Goal: Task Accomplishment & Management: Manage account settings

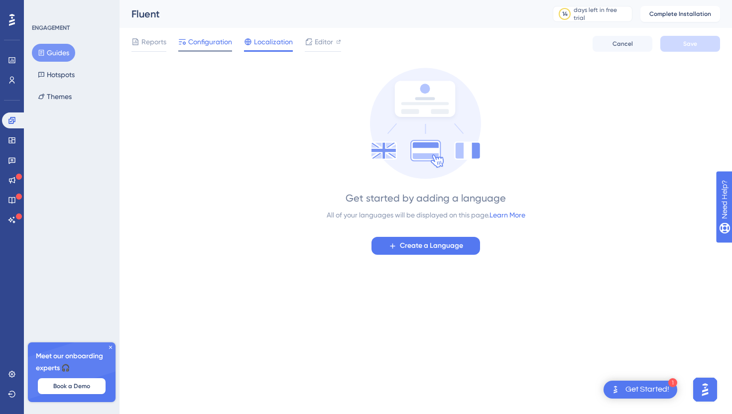
click at [208, 39] on span "Configuration" at bounding box center [210, 42] width 44 height 12
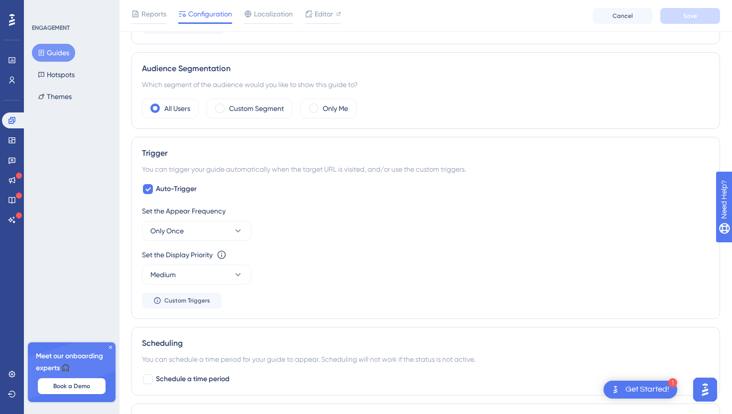
scroll to position [339, 0]
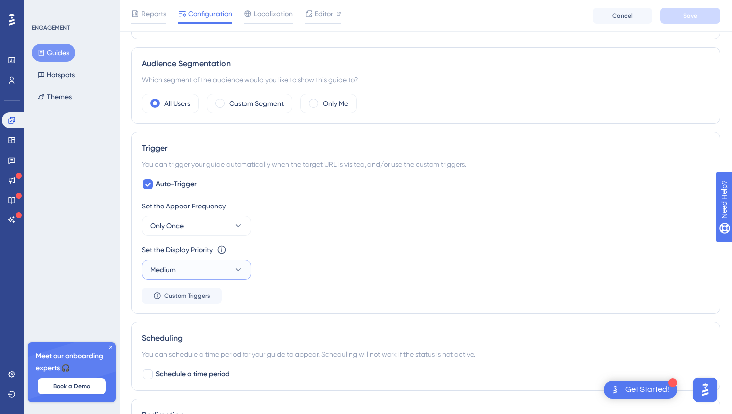
click at [211, 265] on button "Medium" at bounding box center [197, 270] width 110 height 20
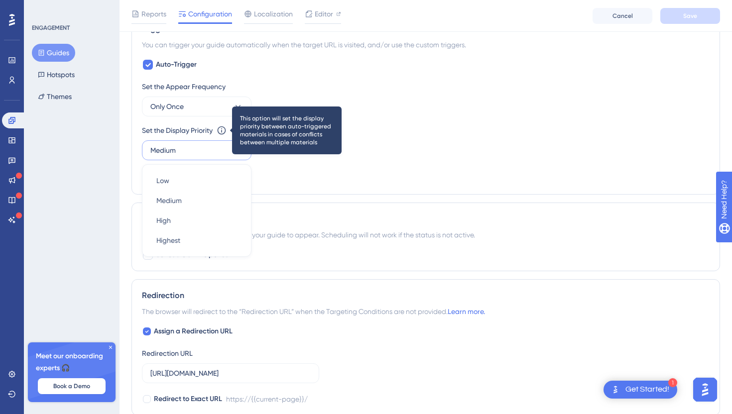
click at [221, 128] on icon at bounding box center [222, 130] width 10 height 10
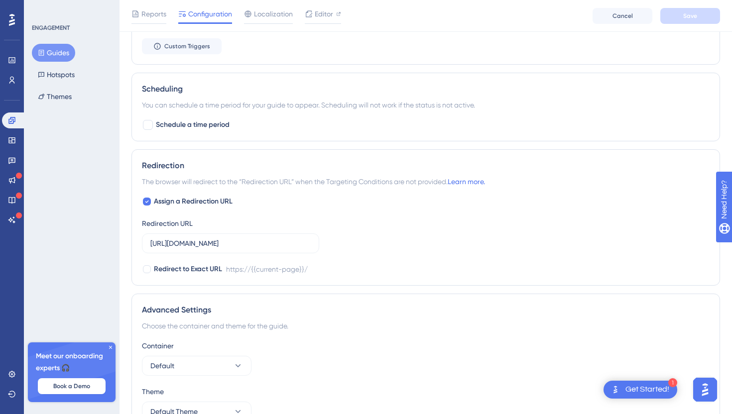
scroll to position [590, 0]
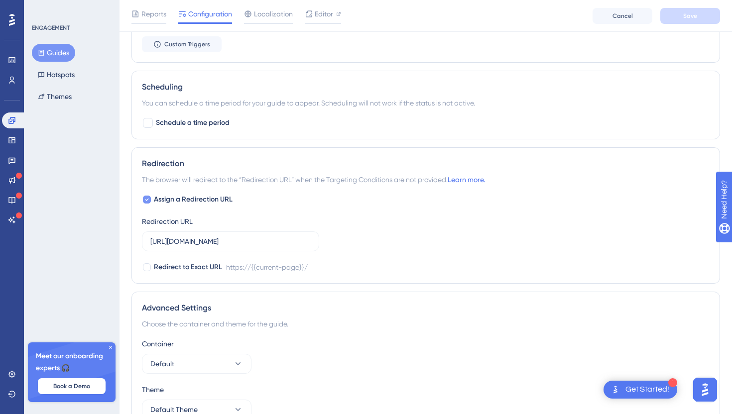
click at [151, 197] on div at bounding box center [147, 200] width 10 height 10
checkbox input "false"
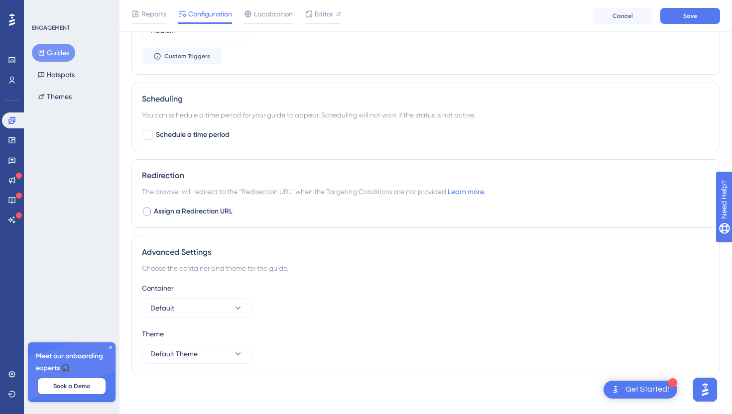
scroll to position [578, 0]
click at [675, 22] on button "Save" at bounding box center [690, 16] width 60 height 16
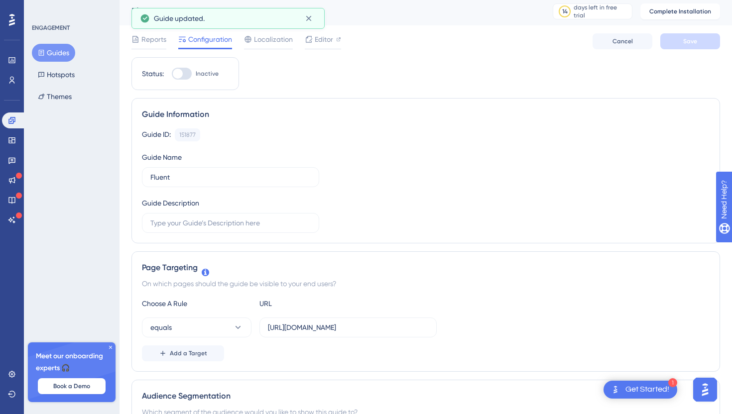
scroll to position [0, 0]
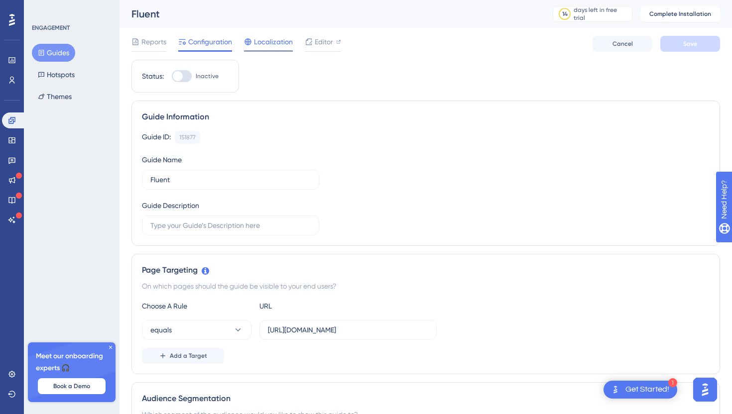
click at [273, 38] on span "Localization" at bounding box center [273, 42] width 39 height 12
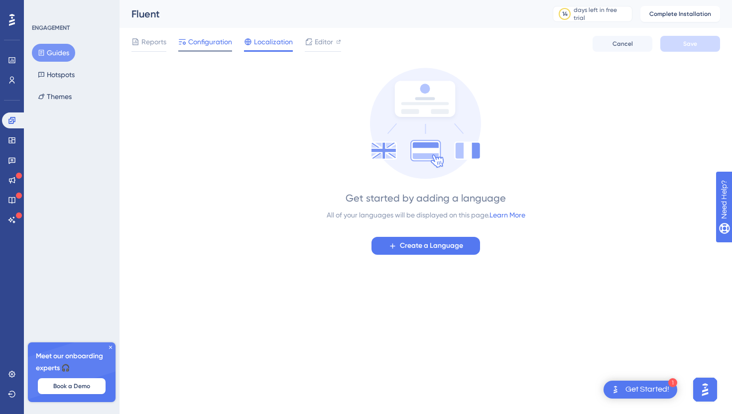
click at [210, 42] on span "Configuration" at bounding box center [210, 42] width 44 height 12
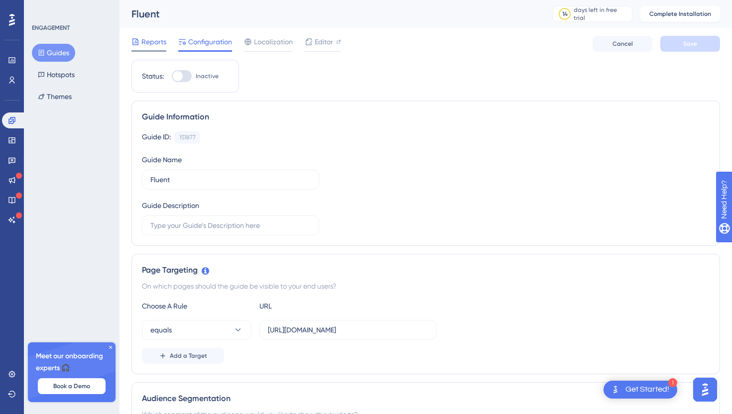
click at [152, 40] on span "Reports" at bounding box center [153, 42] width 25 height 12
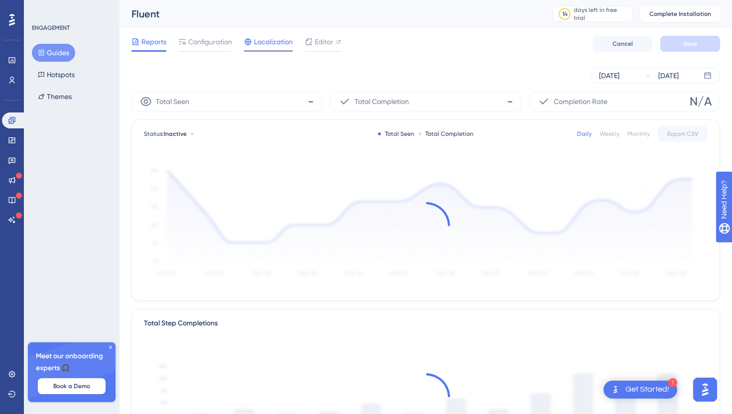
click at [274, 44] on span "Localization" at bounding box center [273, 42] width 39 height 12
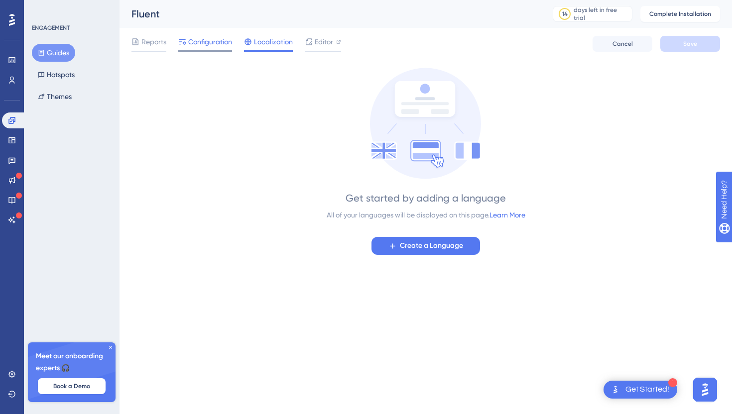
click at [209, 42] on span "Configuration" at bounding box center [210, 42] width 44 height 12
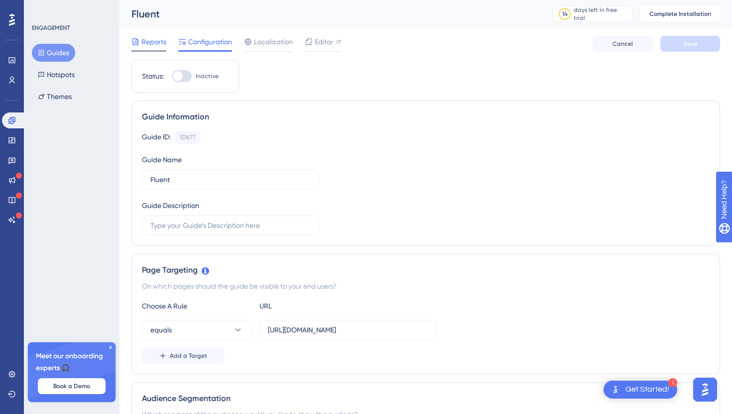
click at [148, 38] on span "Reports" at bounding box center [153, 42] width 25 height 12
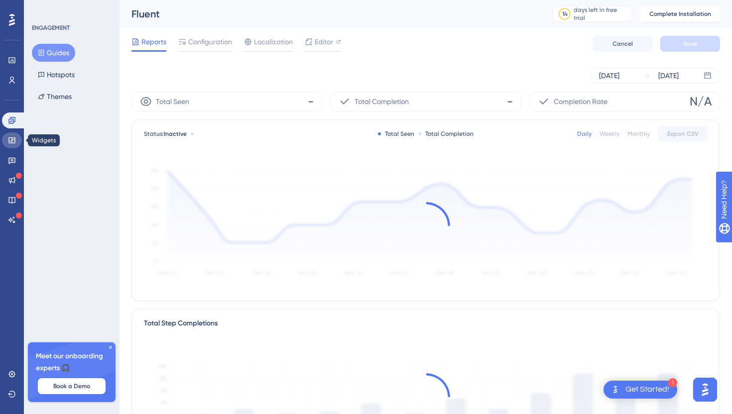
click at [11, 137] on icon at bounding box center [11, 140] width 6 height 6
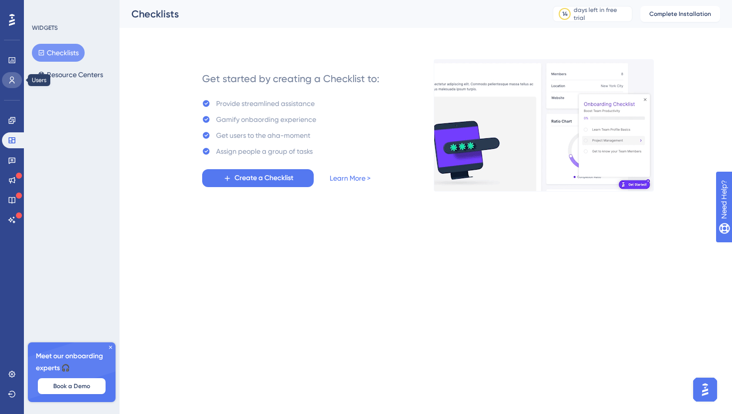
click at [12, 78] on icon at bounding box center [12, 80] width 8 height 8
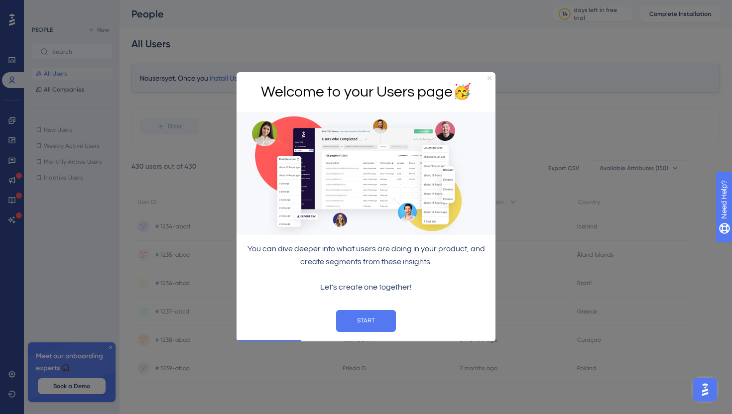
click at [489, 78] on icon "Close Preview" at bounding box center [489, 78] width 4 height 4
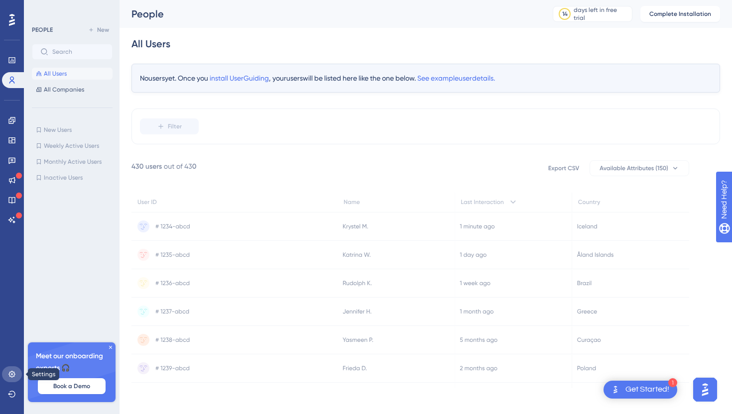
click at [15, 375] on icon at bounding box center [12, 374] width 8 height 8
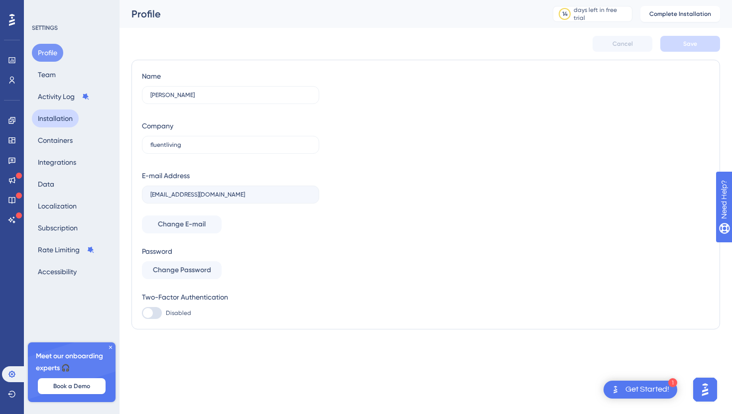
click at [59, 114] on button "Installation" at bounding box center [55, 119] width 47 height 18
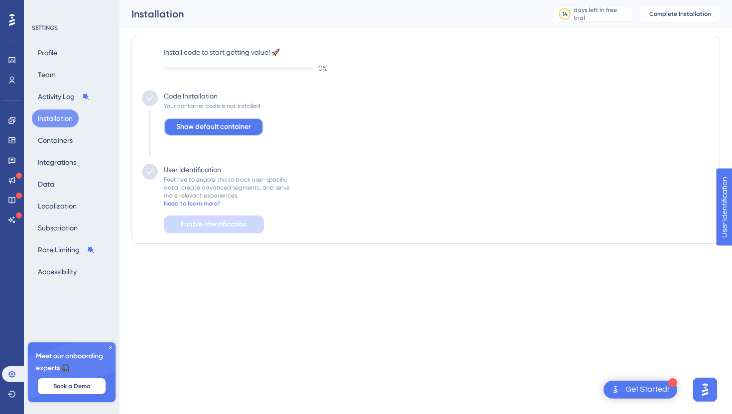
click at [185, 128] on span "Show default container" at bounding box center [213, 127] width 75 height 12
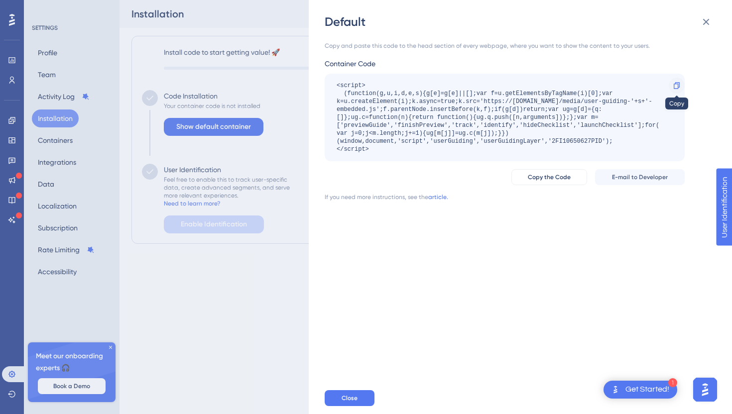
click at [674, 83] on icon at bounding box center [676, 86] width 8 height 8
click at [548, 175] on span "Copy the Code" at bounding box center [549, 177] width 43 height 8
click at [252, 46] on div "Default Copy and paste this code to the head section of every webpage, where yo…" at bounding box center [366, 207] width 732 height 414
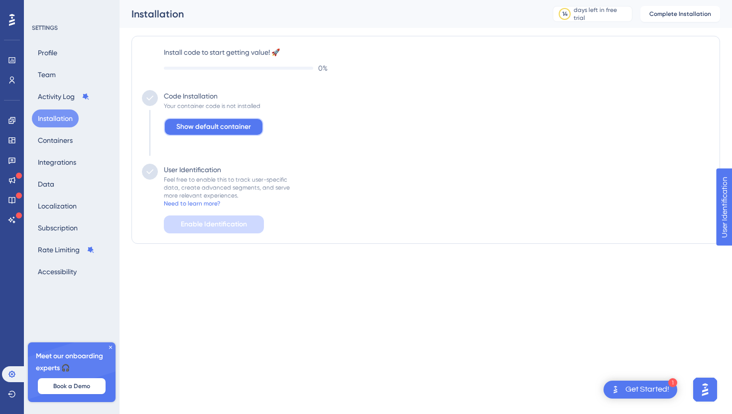
click at [228, 132] on span "Show default container" at bounding box center [213, 127] width 75 height 12
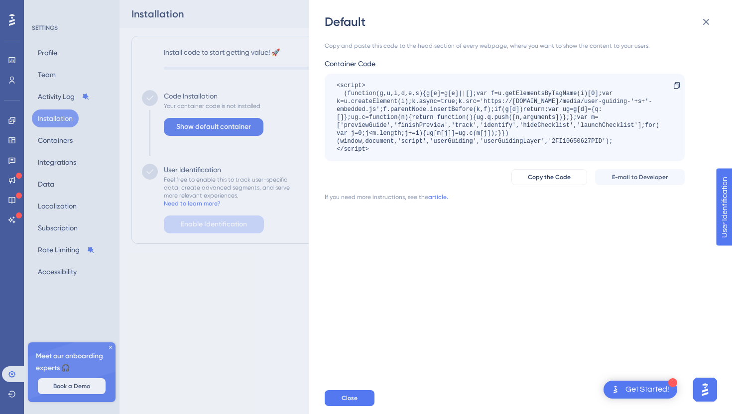
click at [296, 175] on div "Default Copy and paste this code to the head section of every webpage, where yo…" at bounding box center [366, 207] width 732 height 414
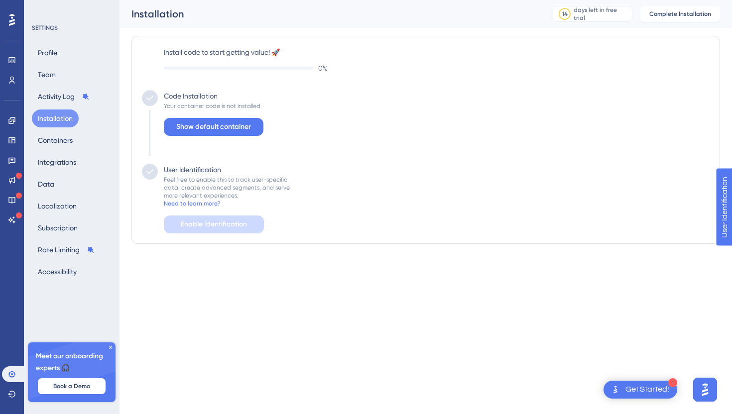
click at [203, 63] on div "0 %" at bounding box center [437, 68] width 546 height 12
click at [197, 121] on span "Show default container" at bounding box center [213, 127] width 75 height 12
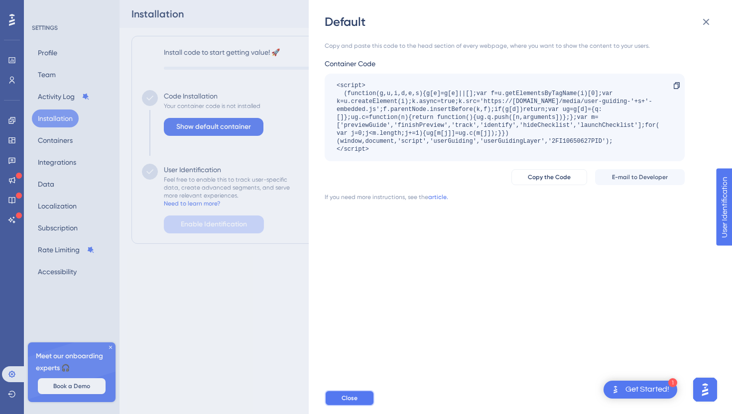
click at [350, 391] on button "Close" at bounding box center [350, 398] width 50 height 16
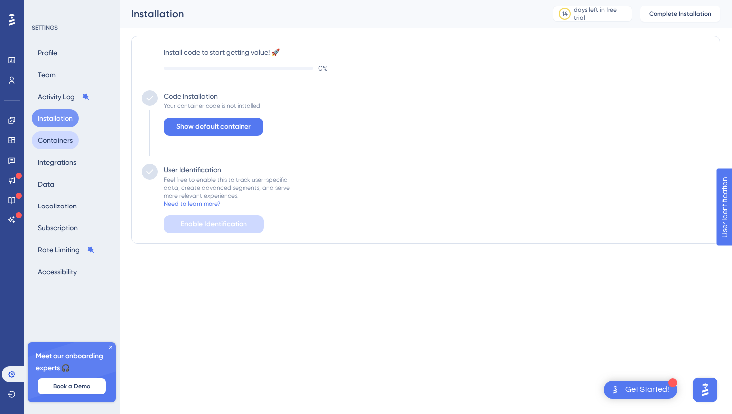
click at [72, 136] on button "Containers" at bounding box center [55, 140] width 47 height 18
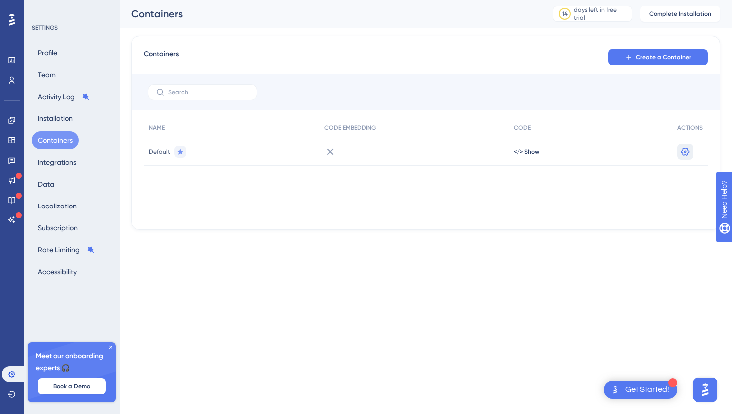
click at [689, 152] on icon at bounding box center [685, 151] width 8 height 8
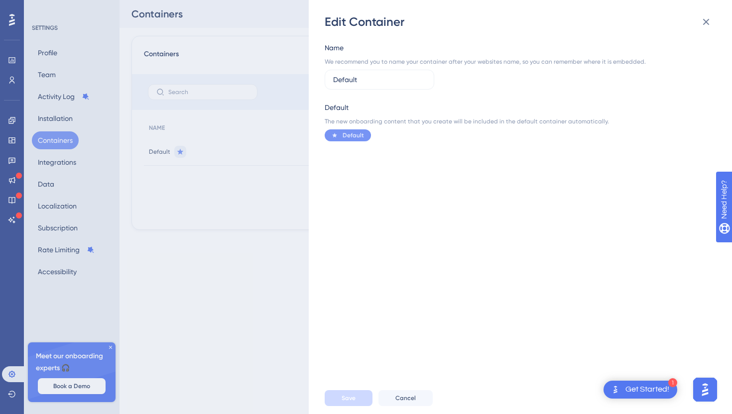
click at [301, 154] on div "Edit Container Name We recommend you to name your container after your websites…" at bounding box center [366, 207] width 732 height 414
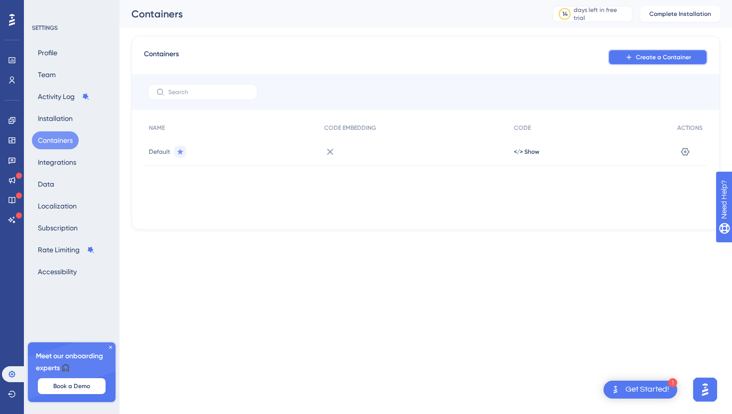
click at [619, 58] on button "Create a Container" at bounding box center [658, 57] width 100 height 16
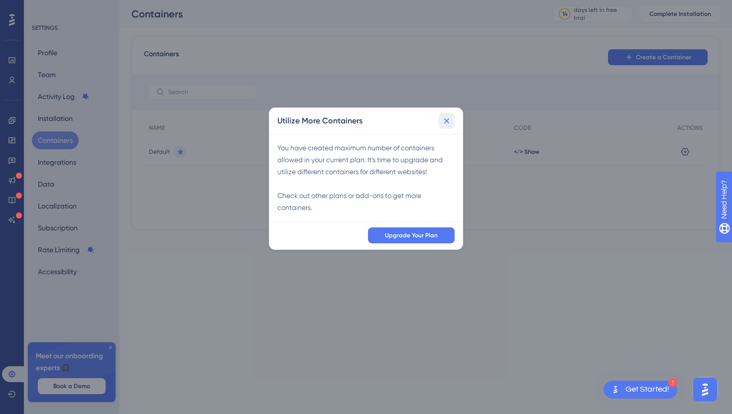
click at [451, 116] on icon at bounding box center [446, 121] width 10 height 10
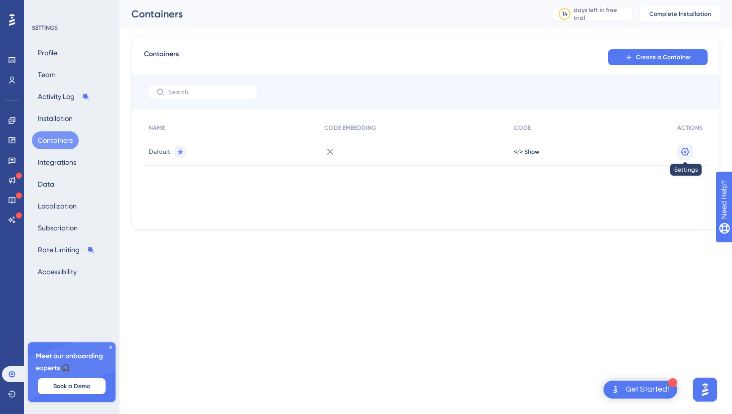
click at [680, 147] on icon at bounding box center [685, 152] width 10 height 10
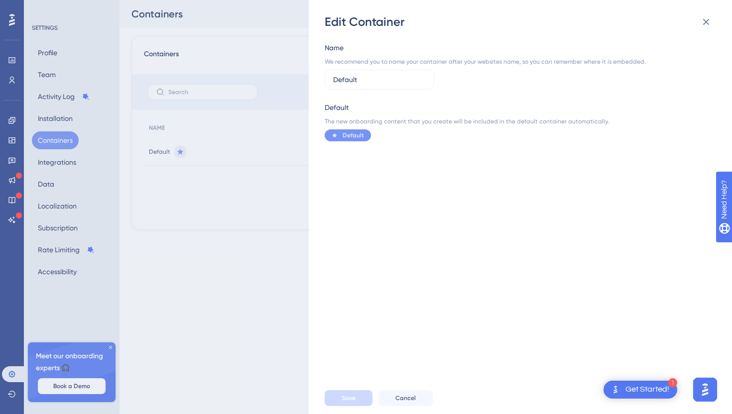
click at [209, 262] on div "Edit Container Name We recommend you to name your container after your websites…" at bounding box center [366, 207] width 732 height 414
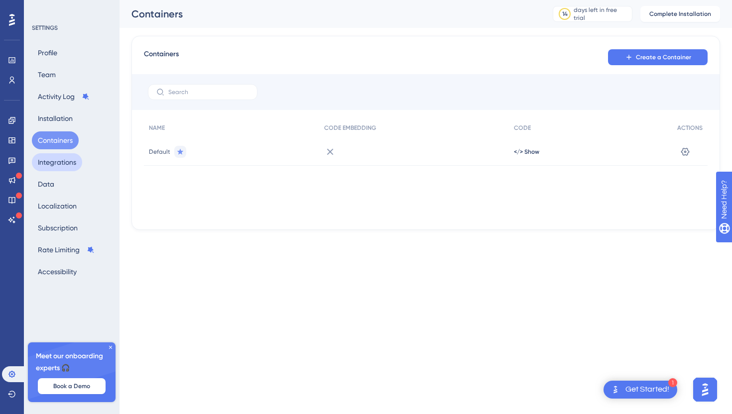
click at [63, 162] on button "Integrations" at bounding box center [57, 162] width 50 height 18
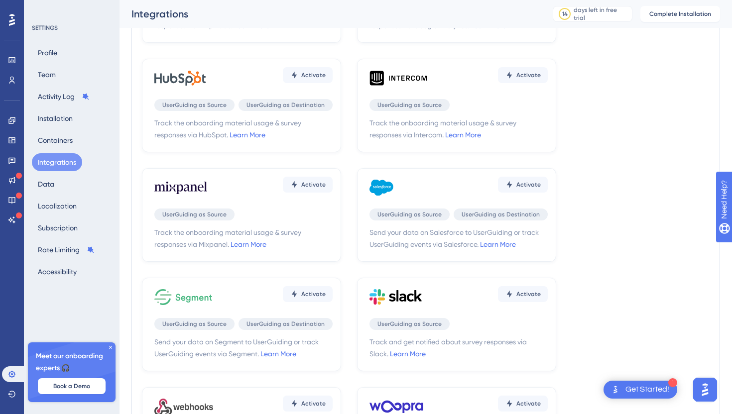
scroll to position [146, 0]
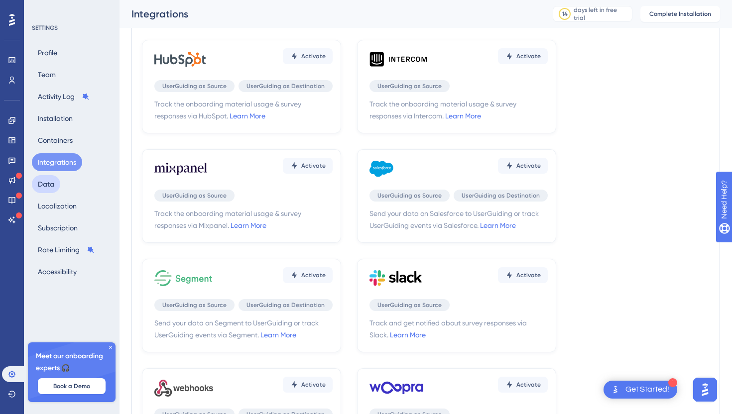
click at [46, 181] on button "Data" at bounding box center [46, 184] width 28 height 18
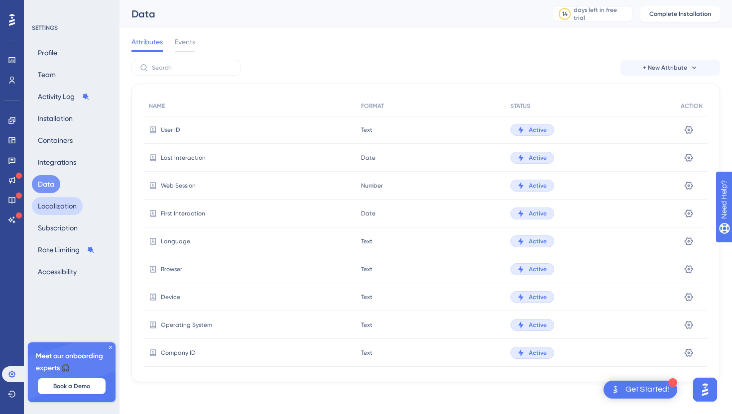
click at [51, 211] on button "Localization" at bounding box center [57, 206] width 51 height 18
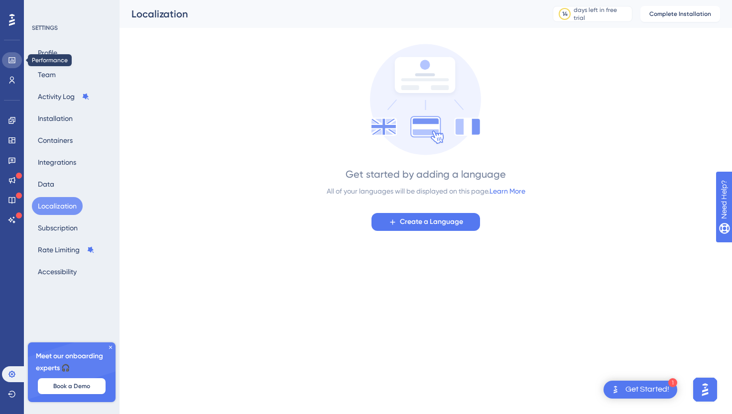
click at [11, 60] on icon at bounding box center [12, 60] width 8 height 8
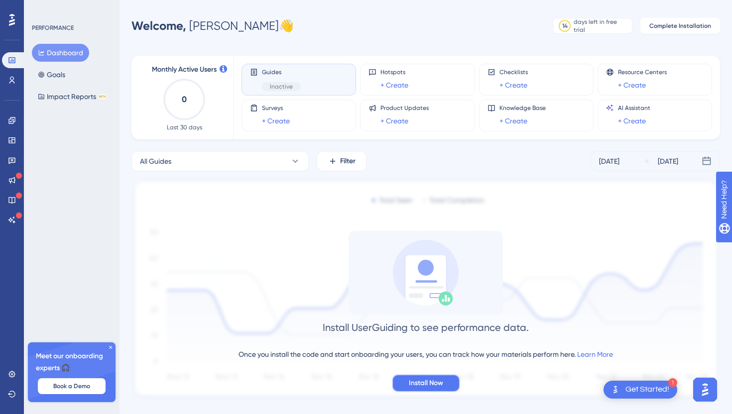
click at [420, 385] on span "Install Now" at bounding box center [426, 383] width 34 height 12
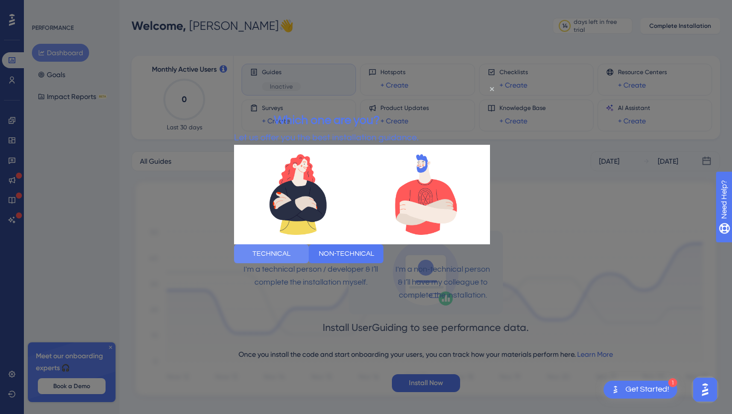
click at [309, 261] on button "TECHNICAL" at bounding box center [271, 253] width 75 height 19
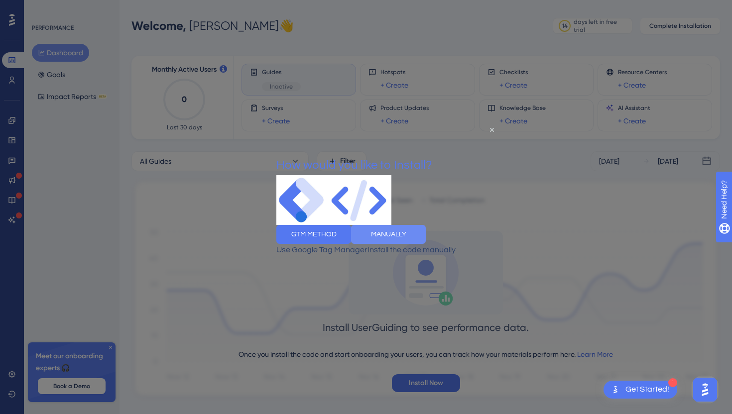
click at [426, 244] on button "MANUALLY" at bounding box center [388, 234] width 75 height 19
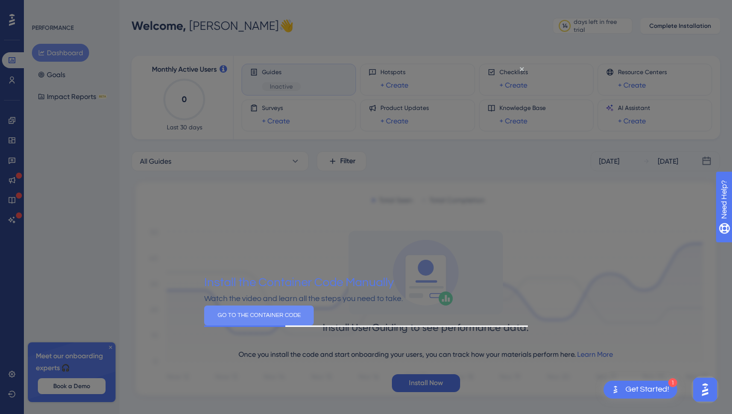
click at [314, 326] on button "GO TO THE CONTAINER CODE" at bounding box center [259, 316] width 110 height 20
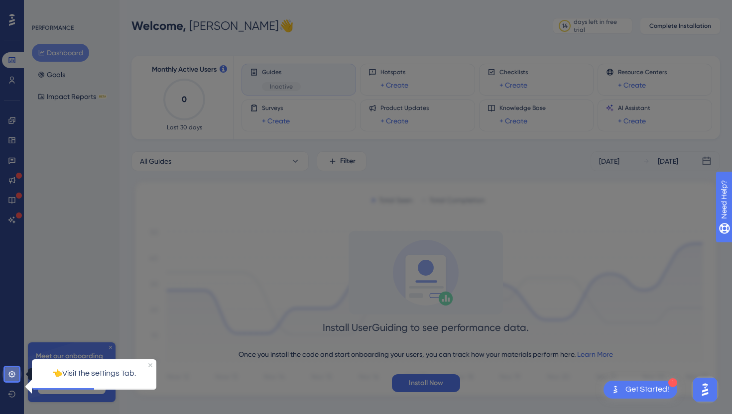
click at [8, 373] on icon at bounding box center [12, 374] width 8 height 8
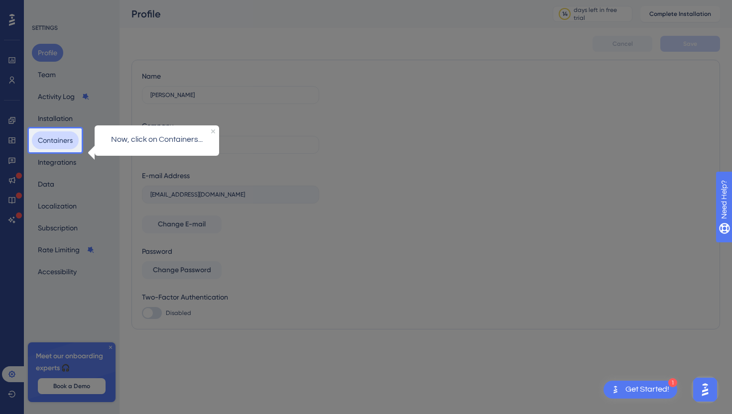
click at [57, 140] on button "Containers" at bounding box center [55, 140] width 47 height 18
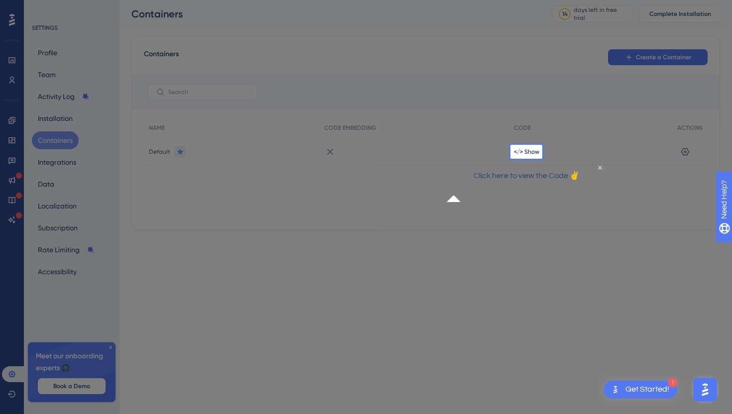
click at [526, 142] on div "</> Show" at bounding box center [590, 152] width 163 height 28
click at [526, 150] on span "</> Show" at bounding box center [526, 152] width 25 height 8
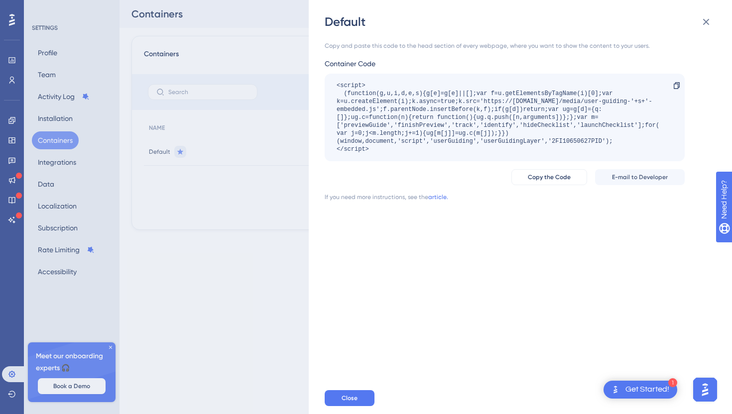
click at [108, 60] on div "Default Copy and paste this code to the head section of every webpage, where yo…" at bounding box center [366, 207] width 732 height 414
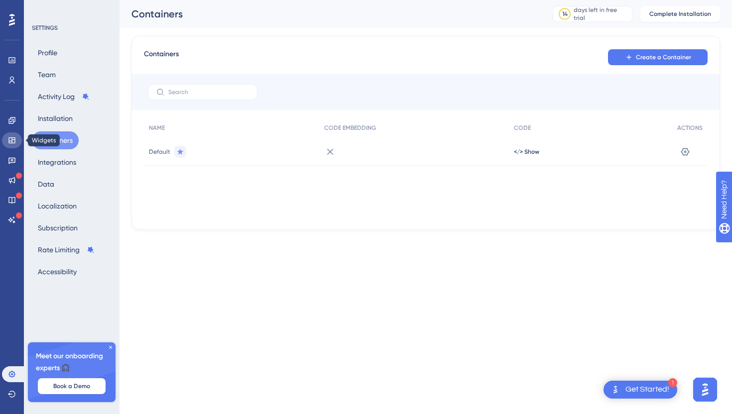
click at [11, 143] on icon at bounding box center [12, 140] width 8 height 8
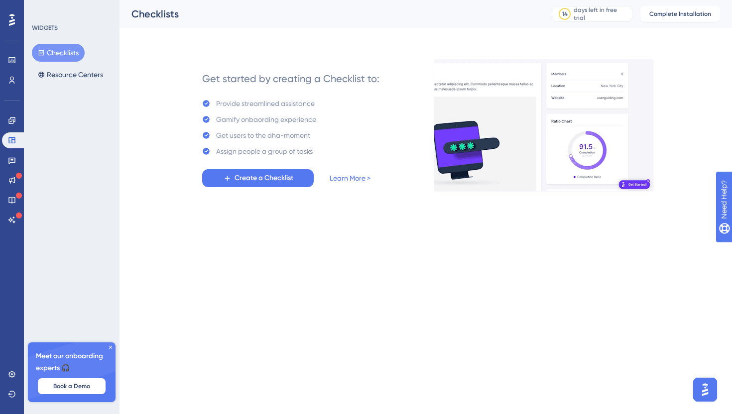
click at [11, 128] on div "Engagement Widgets Feedback Product Updates Knowledge Base AI Assistant" at bounding box center [12, 169] width 20 height 115
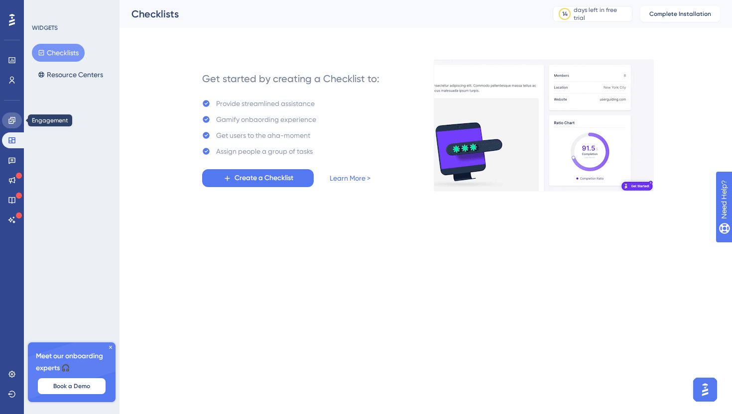
click at [11, 120] on icon at bounding box center [12, 120] width 8 height 8
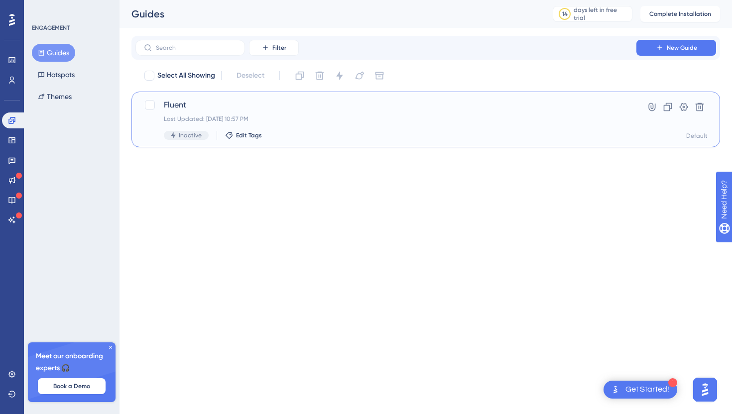
click at [546, 113] on div "Fluent Last Updated: Sep 13 2025, 10:57 PM Inactive Edit Tags" at bounding box center [386, 119] width 444 height 41
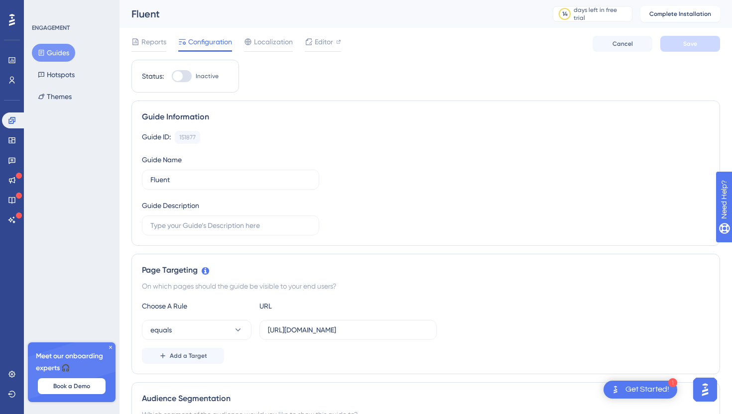
click at [179, 79] on div at bounding box center [178, 76] width 10 height 10
click at [172, 77] on input "Inactive" at bounding box center [171, 76] width 0 height 0
checkbox input "false"
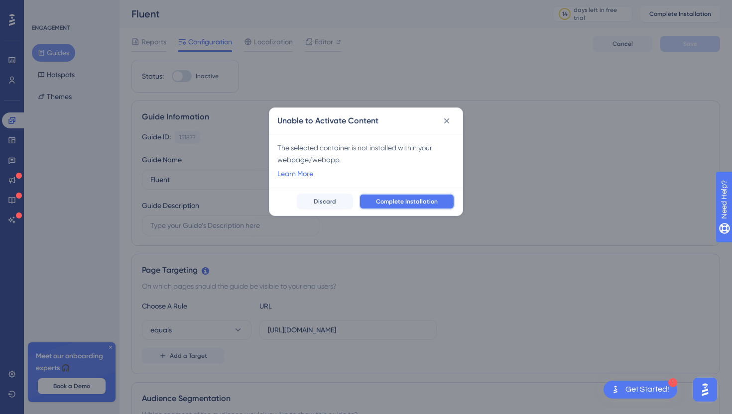
click at [381, 199] on span "Complete Installation" at bounding box center [407, 202] width 62 height 8
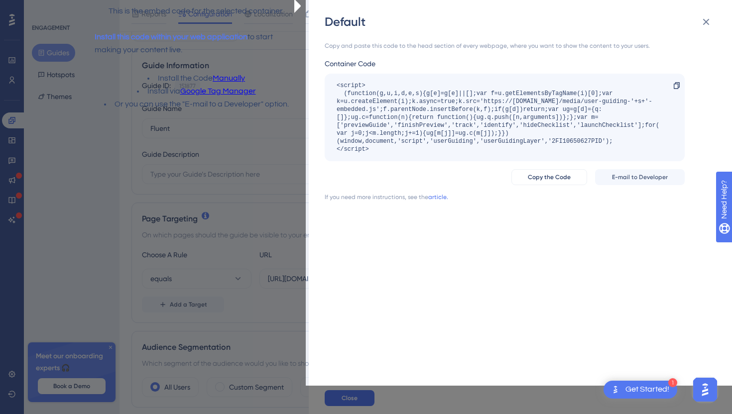
scroll to position [64, 0]
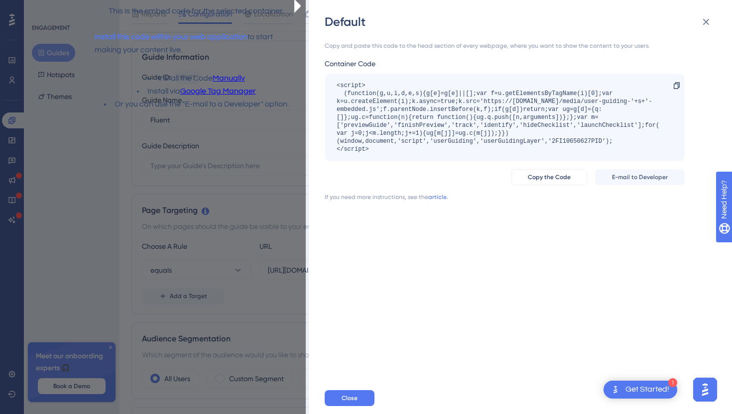
click at [222, 85] on link "Manually" at bounding box center [229, 78] width 32 height 13
click at [356, 391] on button "Close" at bounding box center [350, 398] width 50 height 16
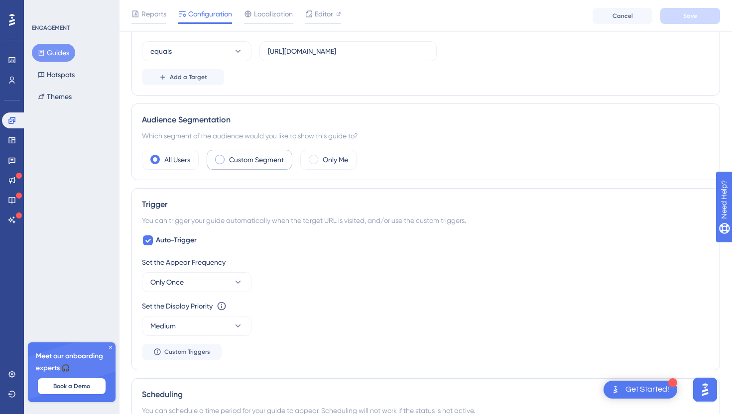
scroll to position [289, 0]
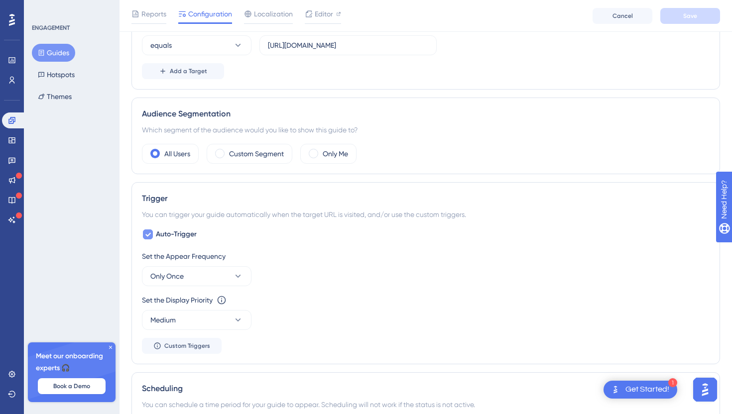
click at [158, 235] on span "Auto-Trigger" at bounding box center [176, 234] width 41 height 12
checkbox input "false"
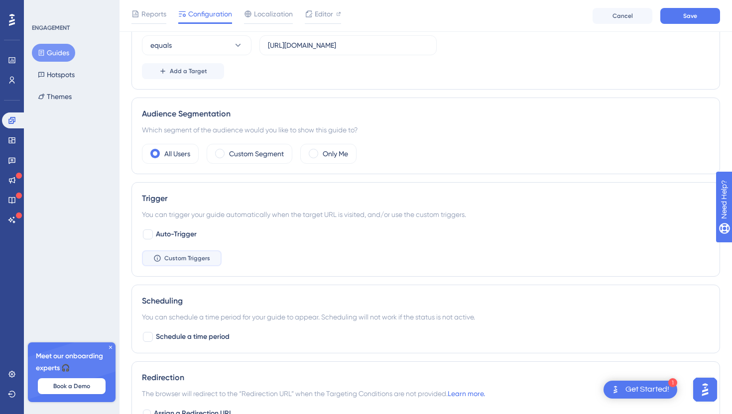
click at [169, 257] on span "Custom Triggers" at bounding box center [187, 258] width 46 height 8
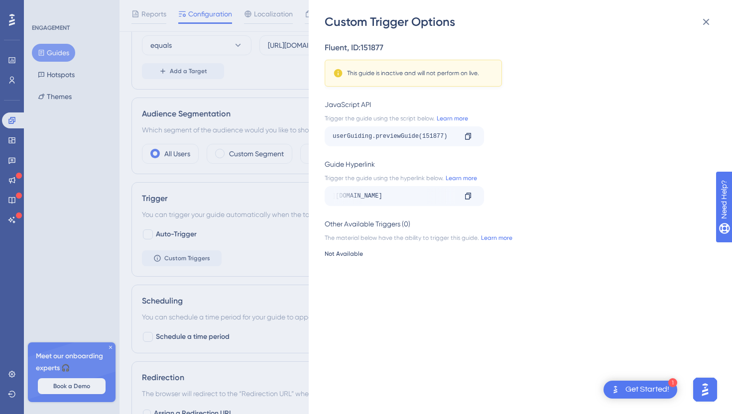
scroll to position [0, 16]
click at [467, 198] on icon at bounding box center [468, 196] width 8 height 8
click at [168, 88] on div "Custom Trigger Options Fluent , ID: 151877 This guide is inactive and will not …" at bounding box center [366, 207] width 732 height 414
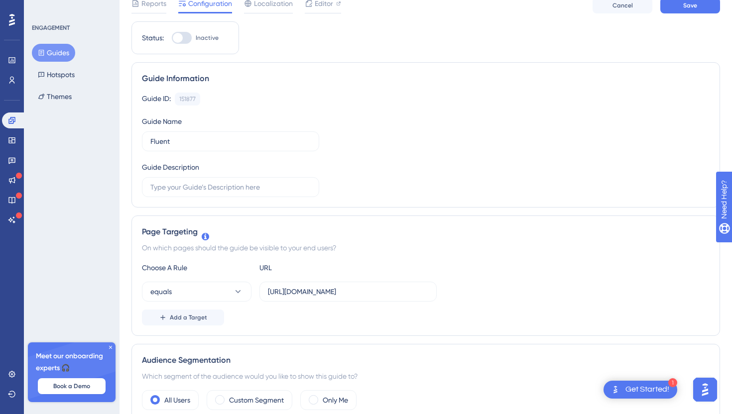
scroll to position [0, 0]
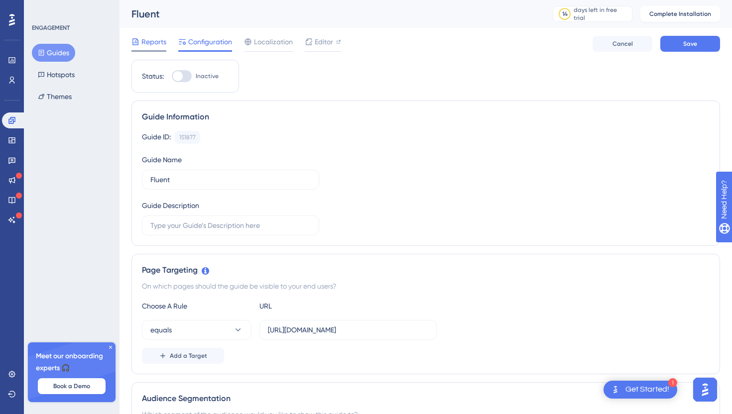
click at [153, 40] on span "Reports" at bounding box center [153, 42] width 25 height 12
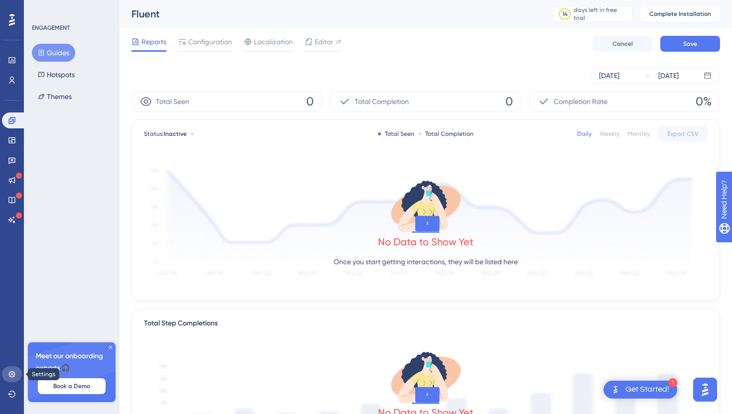
click at [9, 373] on icon at bounding box center [11, 374] width 6 height 6
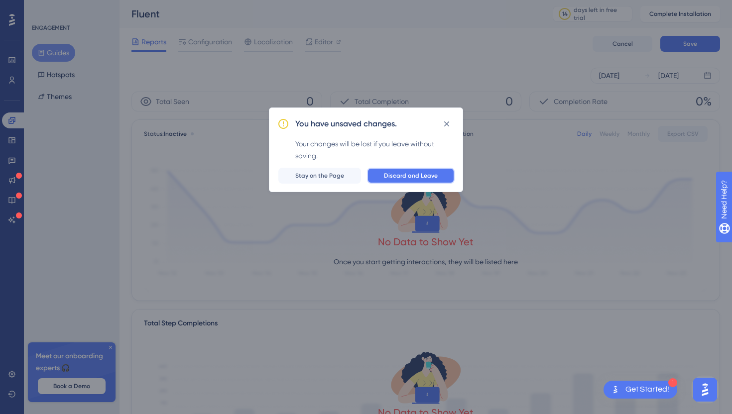
click at [387, 178] on span "Discard and Leave" at bounding box center [411, 176] width 54 height 8
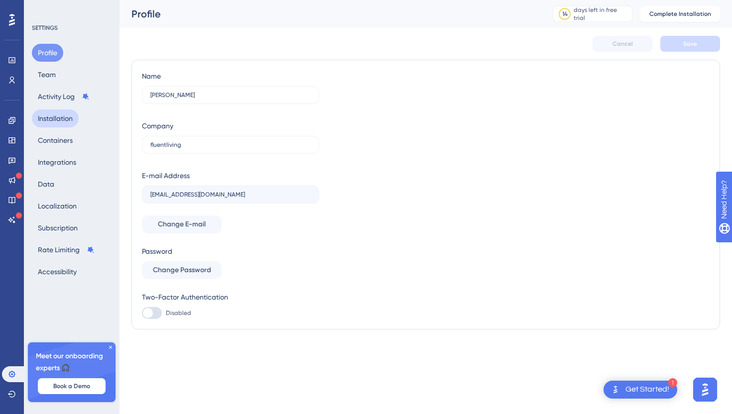
click at [66, 119] on button "Installation" at bounding box center [55, 119] width 47 height 18
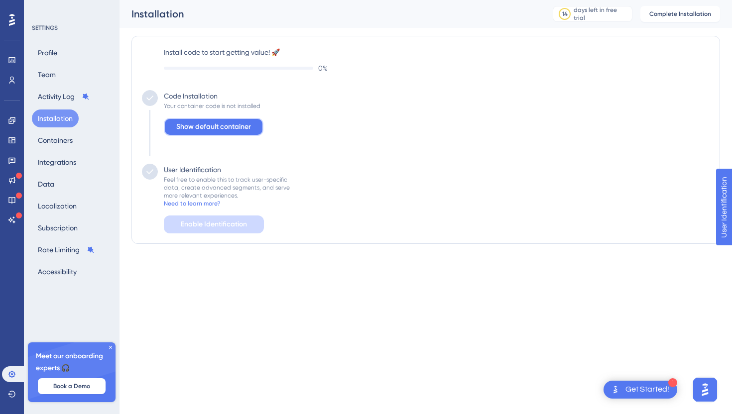
click at [190, 133] on button "Show default container" at bounding box center [214, 127] width 100 height 18
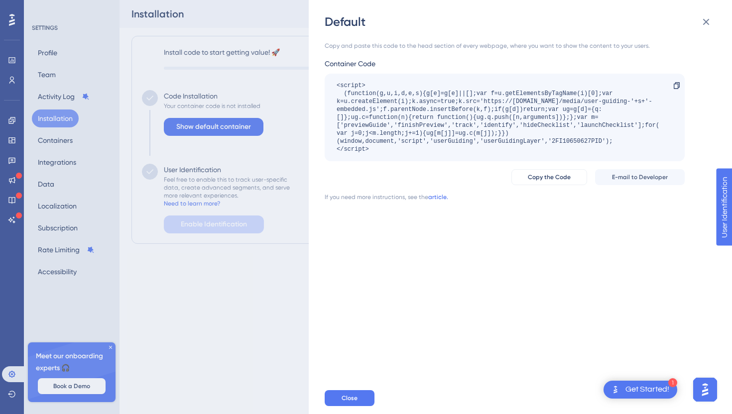
click at [437, 198] on link "article." at bounding box center [438, 197] width 20 height 8
click at [537, 178] on span "Copy the Code" at bounding box center [549, 177] width 43 height 8
click at [633, 180] on span "E-mail to Developer" at bounding box center [640, 177] width 56 height 8
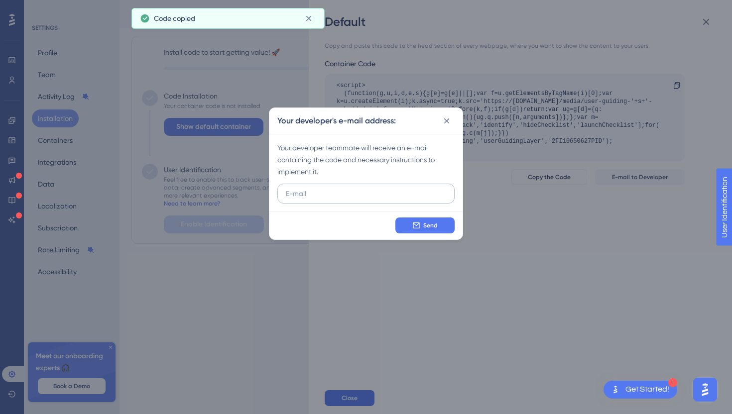
click at [392, 202] on label at bounding box center [365, 194] width 177 height 20
click at [392, 199] on input "text" at bounding box center [366, 193] width 160 height 11
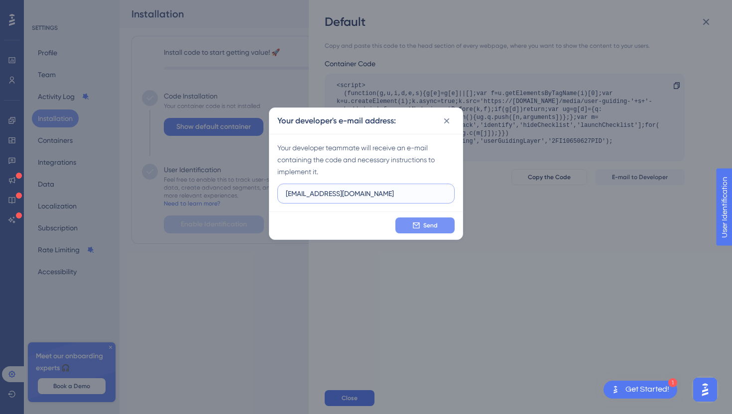
type input "marketing@fluentliving.com"
click at [433, 229] on span "Send" at bounding box center [430, 225] width 14 height 8
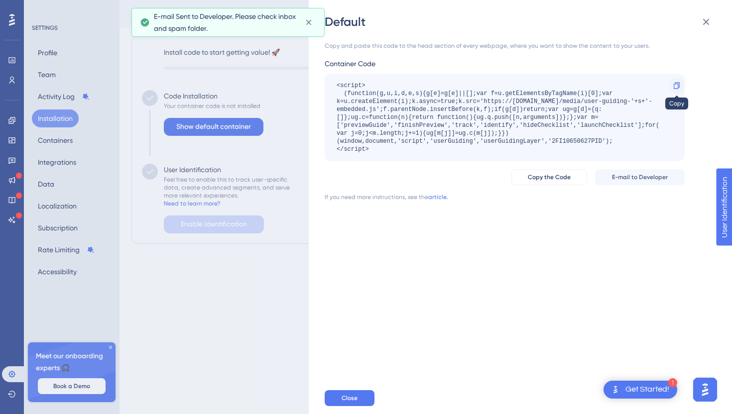
click at [672, 83] on icon at bounding box center [676, 86] width 8 height 8
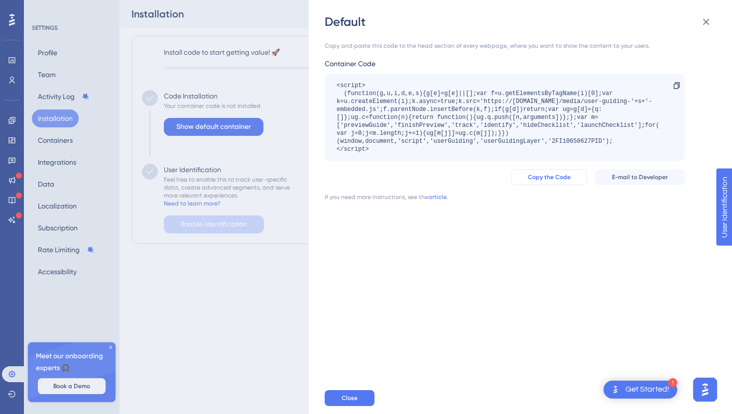
click at [551, 181] on button "Copy the Code" at bounding box center [549, 177] width 76 height 16
click at [361, 394] on button "Close" at bounding box center [350, 398] width 50 height 16
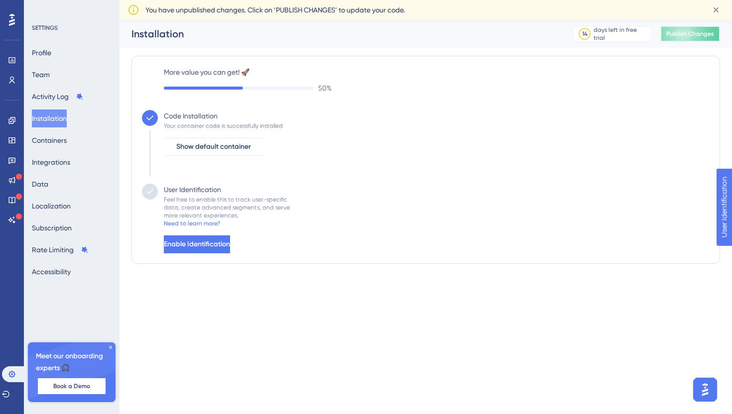
click at [679, 38] on button "Publish Changes" at bounding box center [690, 34] width 60 height 16
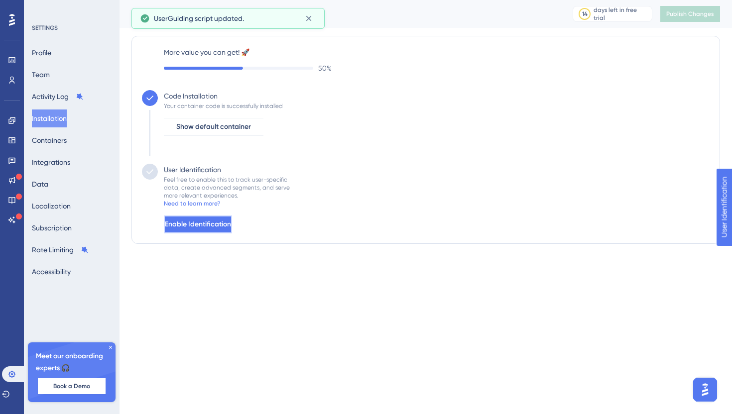
click at [232, 222] on button "Enable Identification" at bounding box center [198, 225] width 68 height 18
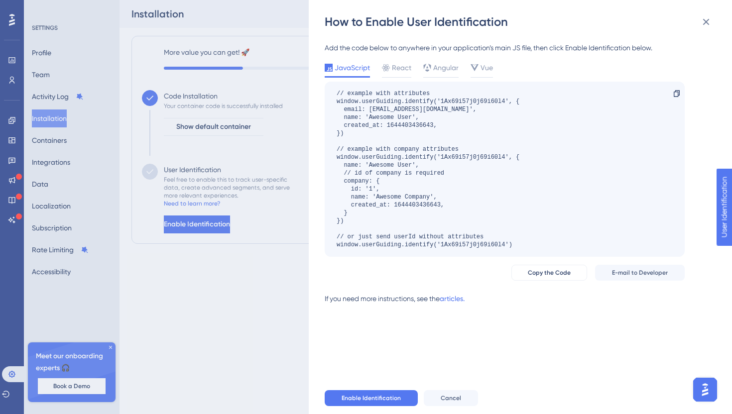
click at [264, 40] on div "How to Enable User Identification Add the code below to anywhere in your applic…" at bounding box center [366, 207] width 732 height 414
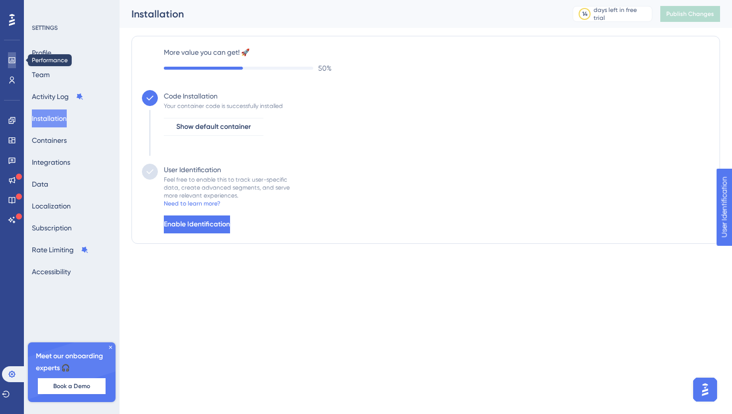
click at [8, 62] on link at bounding box center [12, 60] width 8 height 16
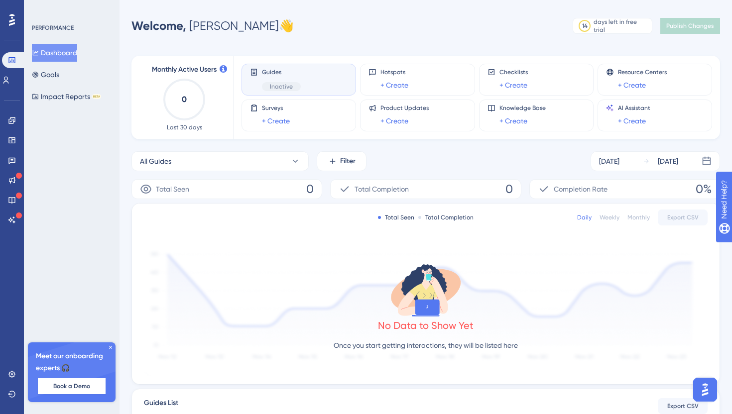
click at [0, 77] on div "Performance Users Engagement Widgets Feedback Product Updates Knowledge Base AI…" at bounding box center [12, 207] width 24 height 414
click at [58, 80] on button "Goals" at bounding box center [45, 75] width 27 height 18
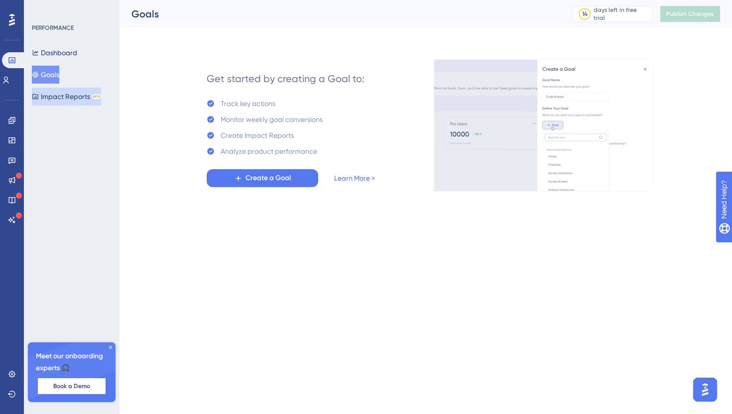
click at [60, 99] on button "Impact Reports BETA" at bounding box center [66, 97] width 69 height 18
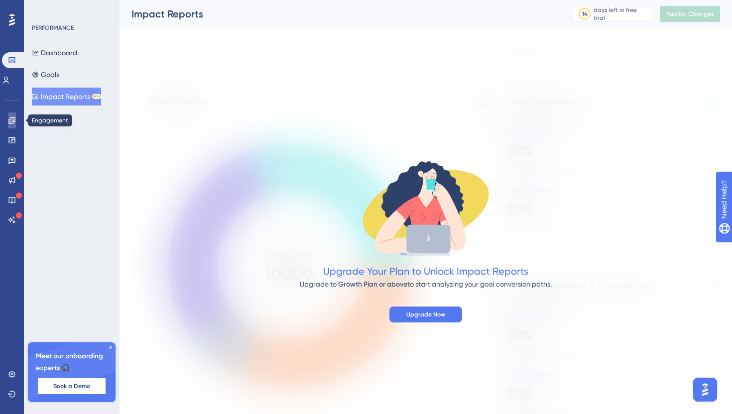
click at [8, 121] on link at bounding box center [12, 120] width 8 height 16
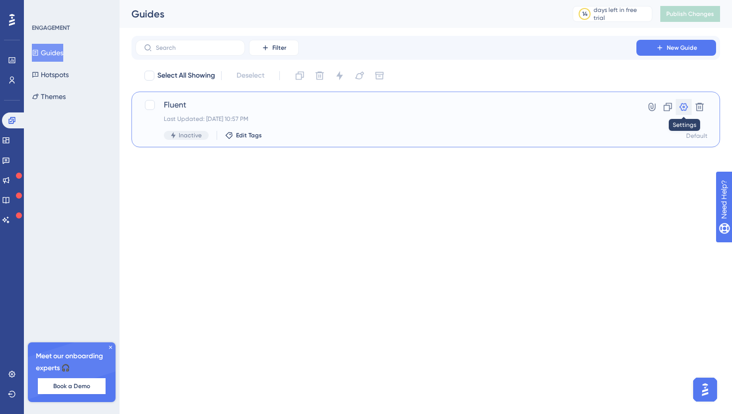
click at [680, 109] on icon at bounding box center [683, 107] width 10 height 10
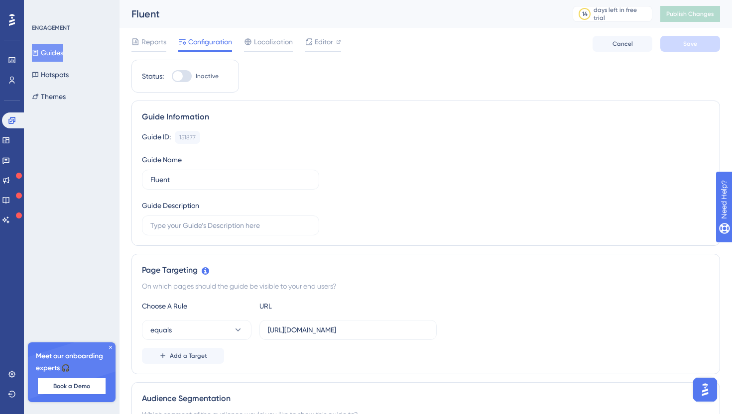
click at [182, 75] on div at bounding box center [178, 76] width 10 height 10
click at [172, 76] on input "Inactive" at bounding box center [171, 76] width 0 height 0
checkbox input "true"
click at [711, 44] on button "Save" at bounding box center [690, 44] width 60 height 16
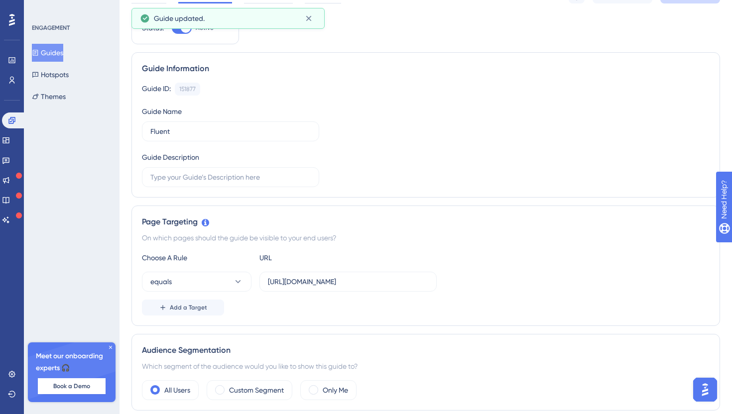
scroll to position [150, 0]
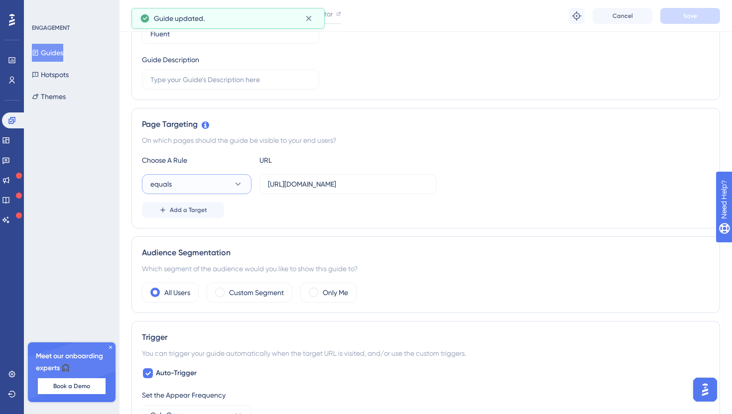
click at [225, 180] on button "equals" at bounding box center [197, 184] width 110 height 20
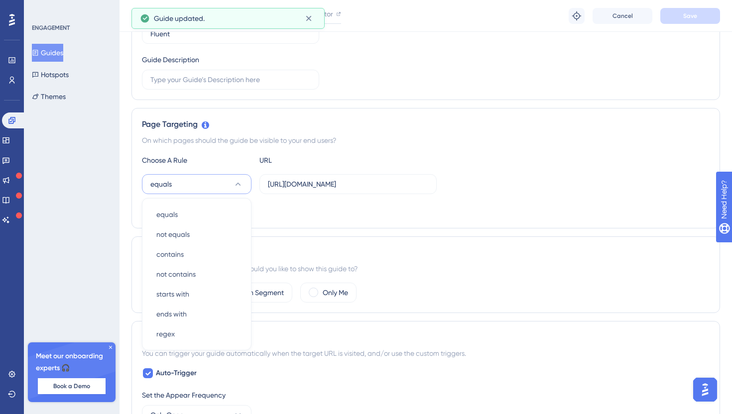
scroll to position [217, 0]
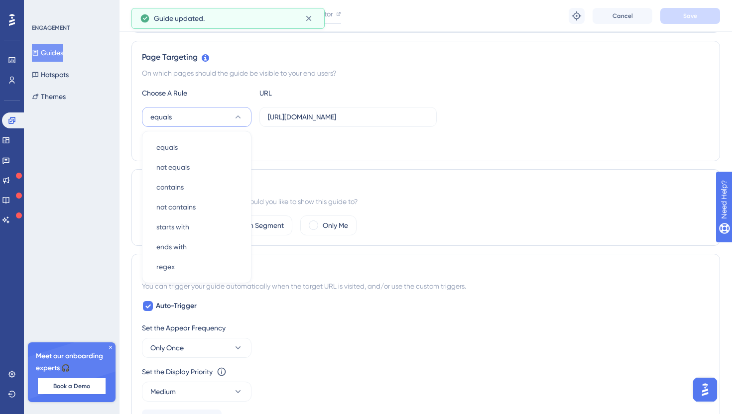
click at [299, 158] on div "Page Targeting On which pages should the guide be visible to your end users? Ch…" at bounding box center [425, 101] width 588 height 120
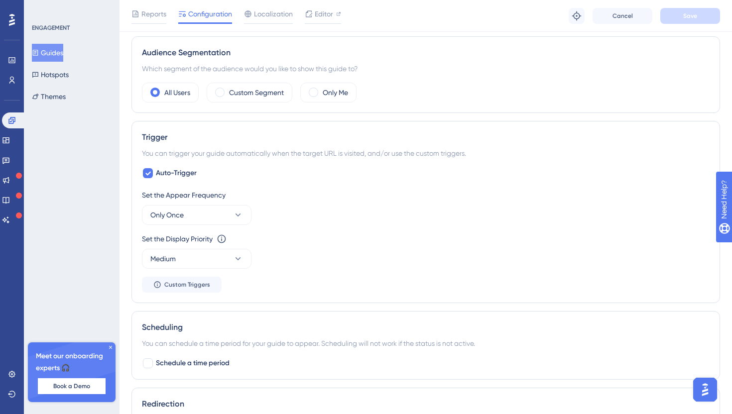
scroll to position [358, 0]
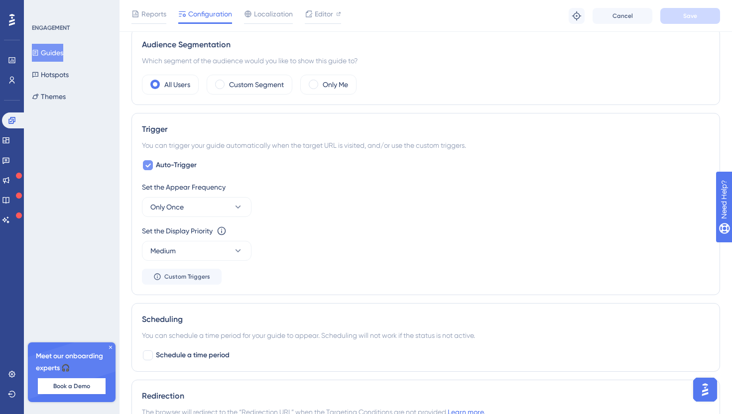
click at [148, 168] on icon at bounding box center [148, 165] width 6 height 8
checkbox input "false"
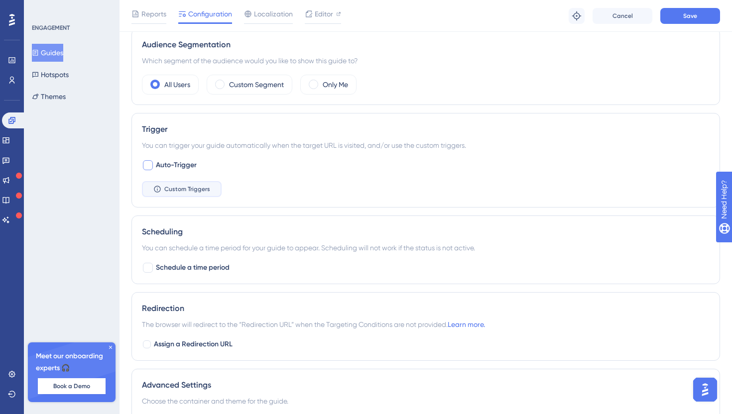
click at [161, 183] on button "Custom Triggers" at bounding box center [182, 189] width 80 height 16
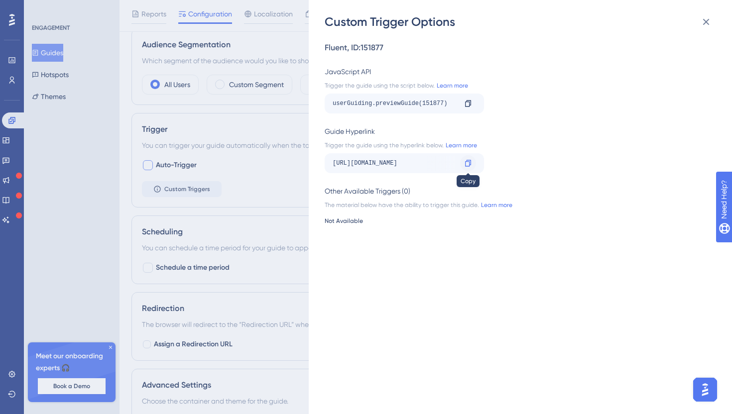
click at [468, 162] on icon at bounding box center [468, 163] width 6 height 6
click at [451, 147] on link "Learn more" at bounding box center [459, 145] width 33 height 8
click at [703, 25] on icon at bounding box center [706, 22] width 12 height 12
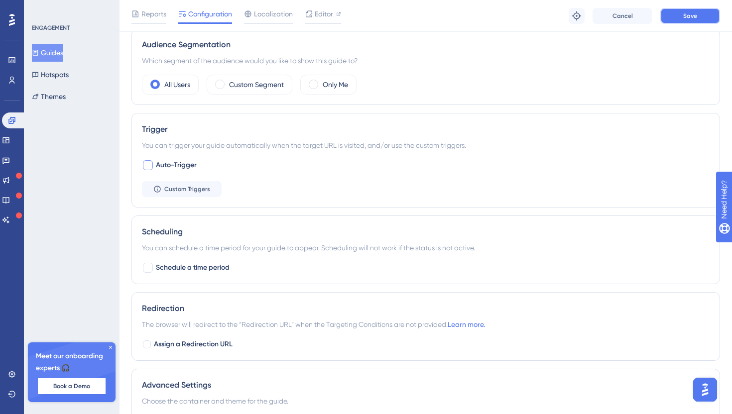
click at [681, 17] on button "Save" at bounding box center [690, 16] width 60 height 16
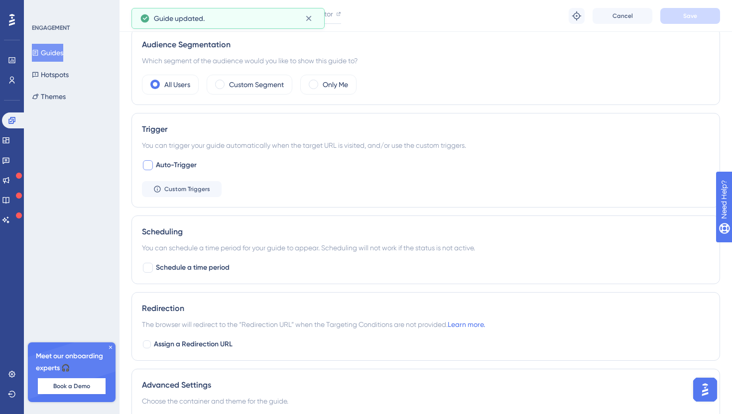
click at [60, 54] on button "Guides" at bounding box center [47, 53] width 31 height 18
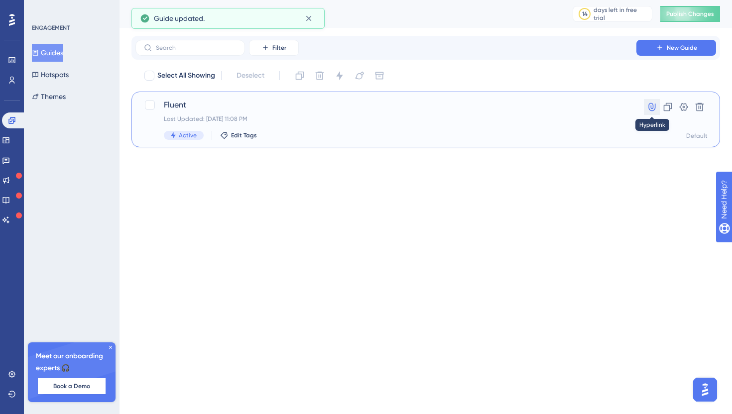
click at [650, 108] on icon at bounding box center [651, 107] width 7 height 8
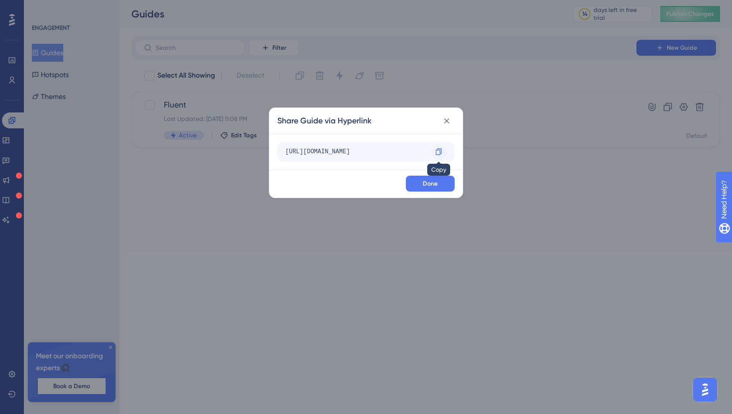
click at [439, 149] on icon at bounding box center [439, 152] width 8 height 8
click at [439, 152] on icon at bounding box center [439, 152] width 8 height 8
click at [448, 123] on icon at bounding box center [446, 121] width 10 height 10
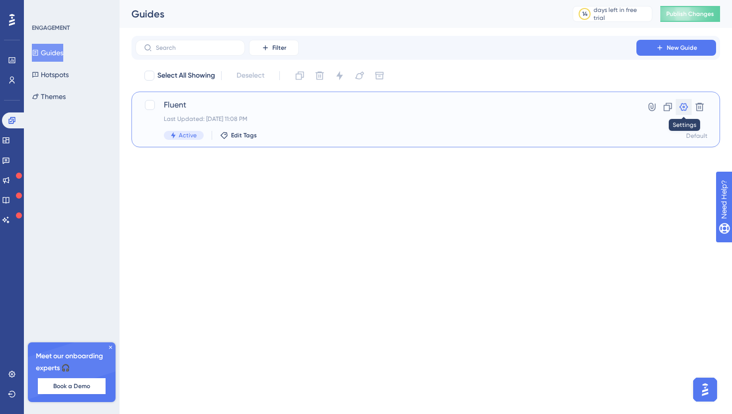
click at [681, 109] on icon at bounding box center [683, 107] width 10 height 10
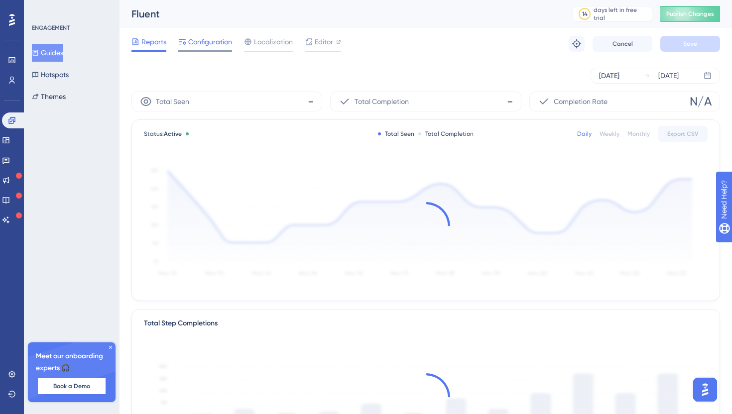
click at [199, 38] on span "Configuration" at bounding box center [210, 42] width 44 height 12
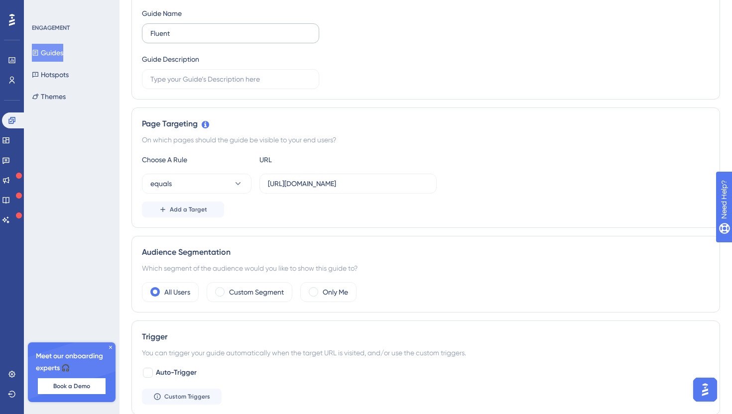
scroll to position [234, 0]
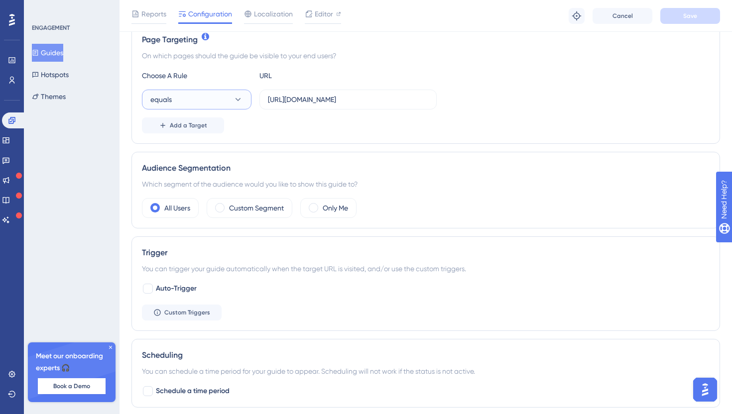
click at [240, 100] on icon at bounding box center [238, 100] width 10 height 10
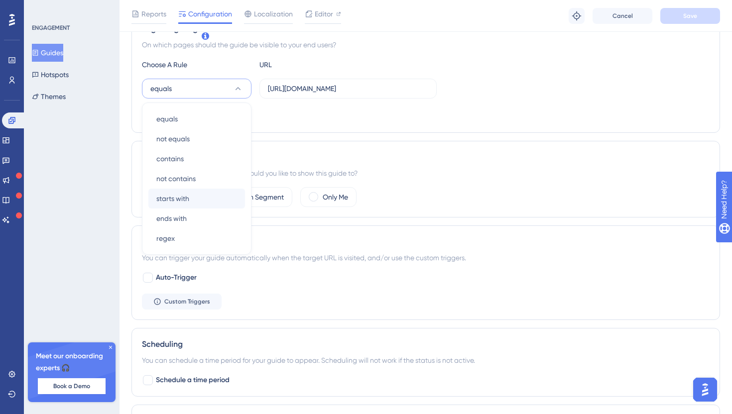
scroll to position [225, 0]
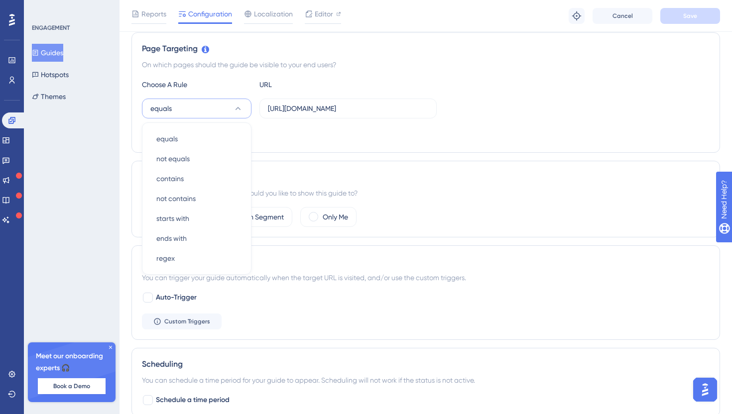
click at [278, 138] on div "Add a Target" at bounding box center [425, 134] width 567 height 16
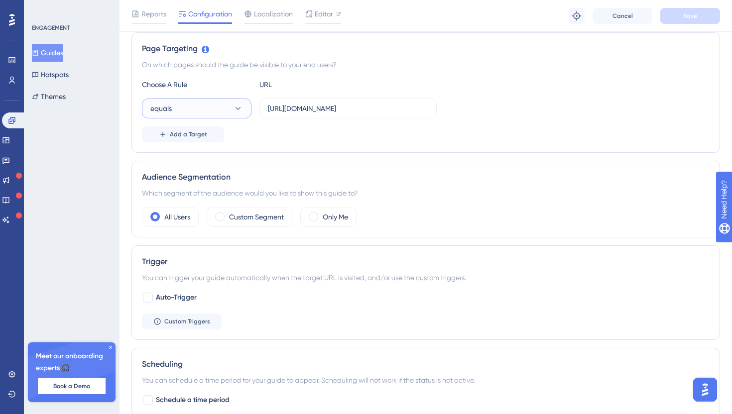
click at [225, 112] on button "equals" at bounding box center [197, 109] width 110 height 20
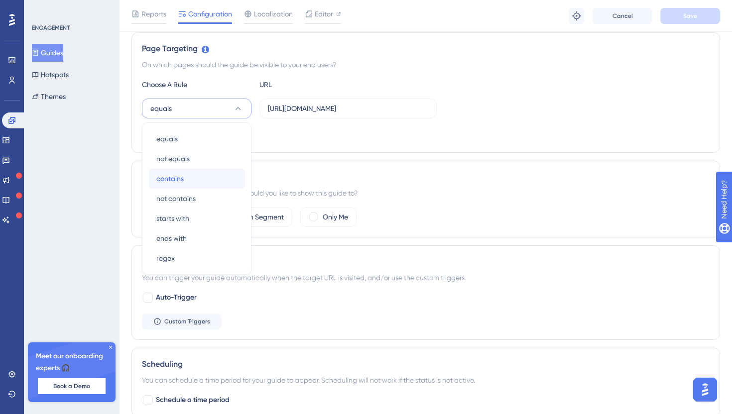
click at [225, 173] on div "contains contains" at bounding box center [196, 179] width 81 height 20
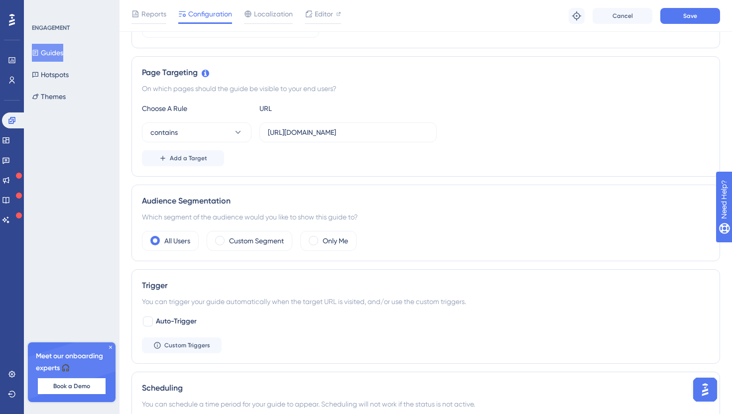
scroll to position [202, 0]
click at [225, 132] on button "contains" at bounding box center [197, 132] width 110 height 20
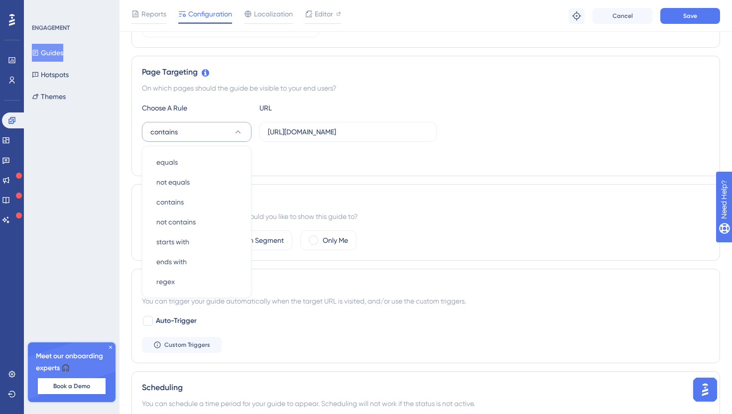
scroll to position [211, 0]
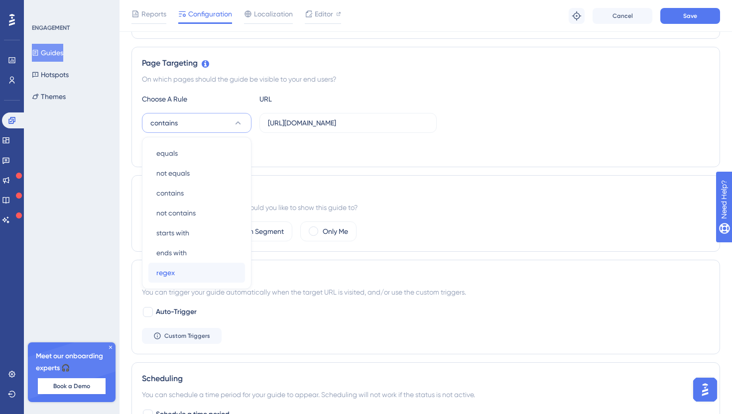
click at [205, 264] on div "regex regex" at bounding box center [196, 273] width 81 height 20
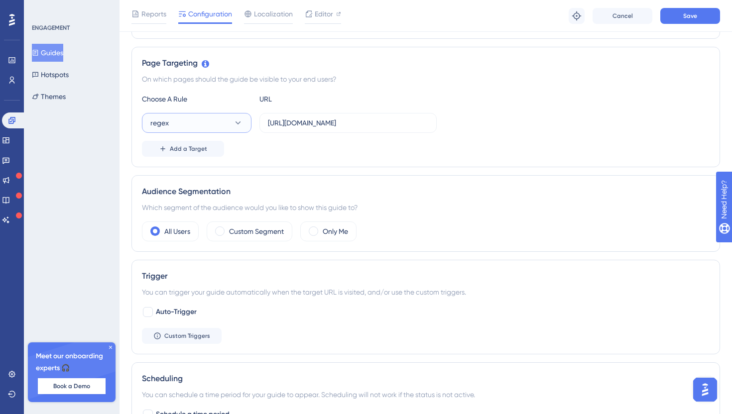
click at [210, 125] on button "regex" at bounding box center [197, 123] width 110 height 20
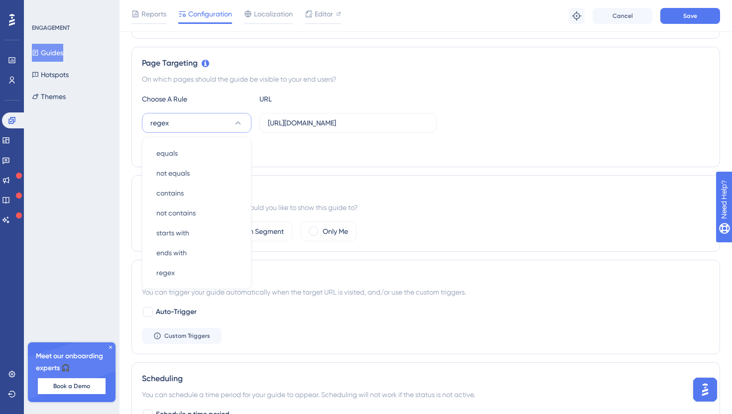
click at [295, 156] on div "Add a Target" at bounding box center [425, 149] width 567 height 16
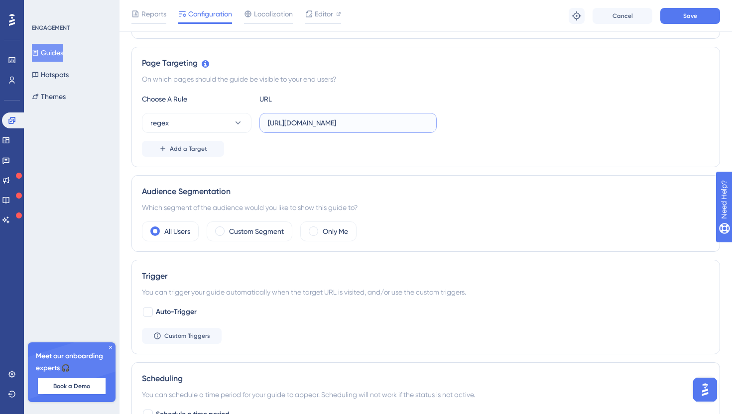
click at [298, 124] on input "https://fluentliving.com/" at bounding box center [348, 122] width 160 height 11
paste input "^https:\/\/fluentliving\.com\/(\?.*)?$"
type input "^https:\/\/fluentliving\.com\/(\?.*)?$"
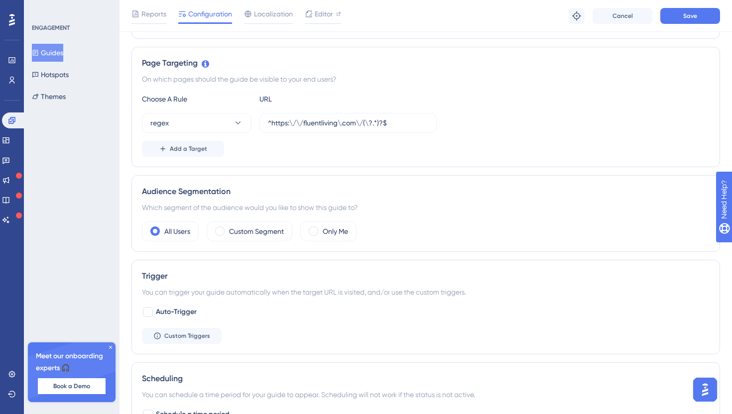
click at [507, 144] on div "Add a Target" at bounding box center [425, 149] width 567 height 16
click at [668, 21] on button "Save" at bounding box center [690, 16] width 60 height 16
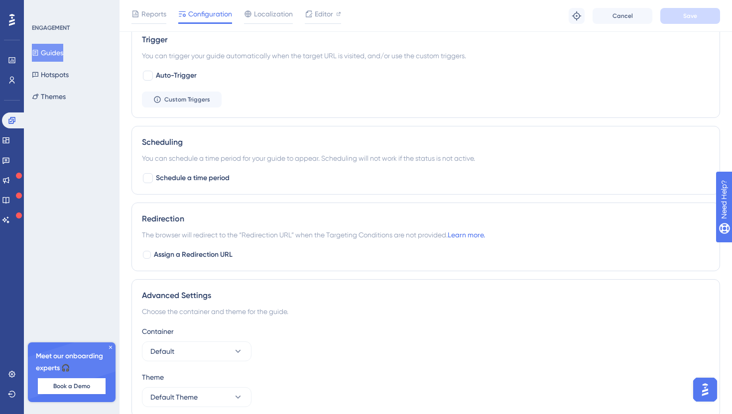
scroll to position [491, 0]
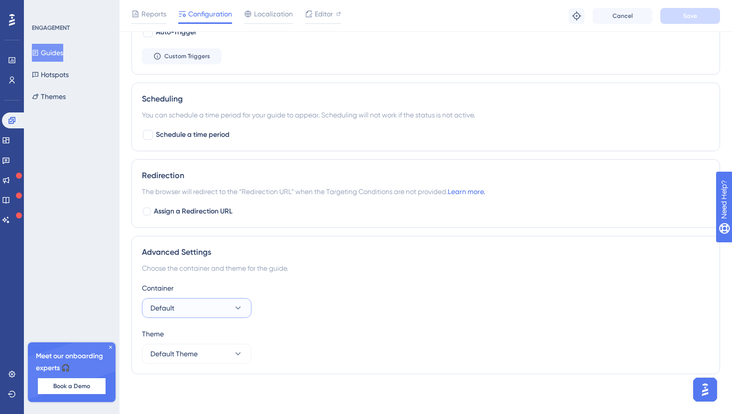
click at [215, 317] on button "Default" at bounding box center [197, 308] width 110 height 20
click at [215, 344] on button "Default Theme" at bounding box center [197, 354] width 110 height 20
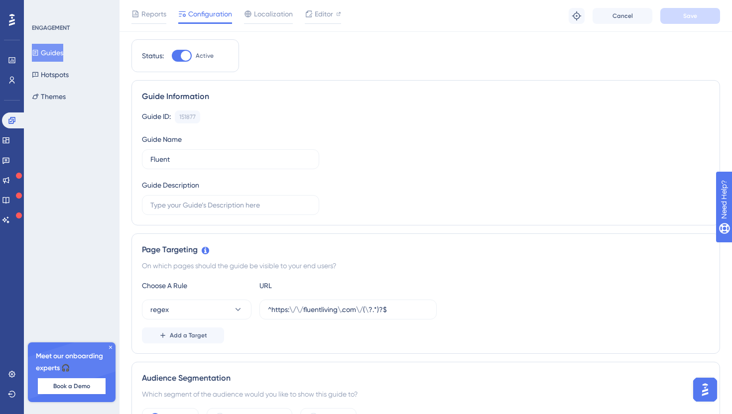
scroll to position [0, 0]
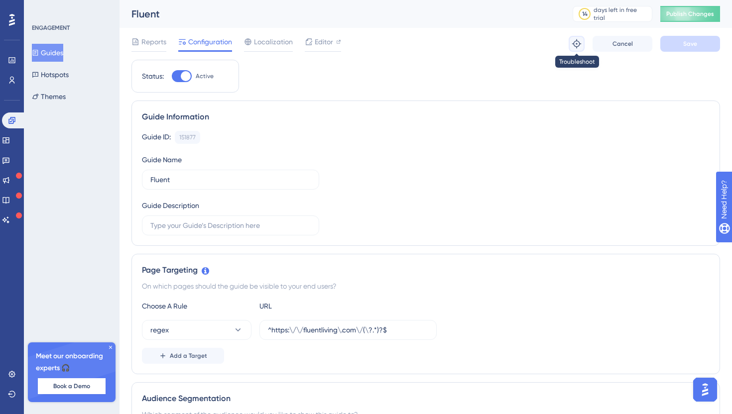
click at [574, 41] on icon at bounding box center [576, 44] width 10 height 10
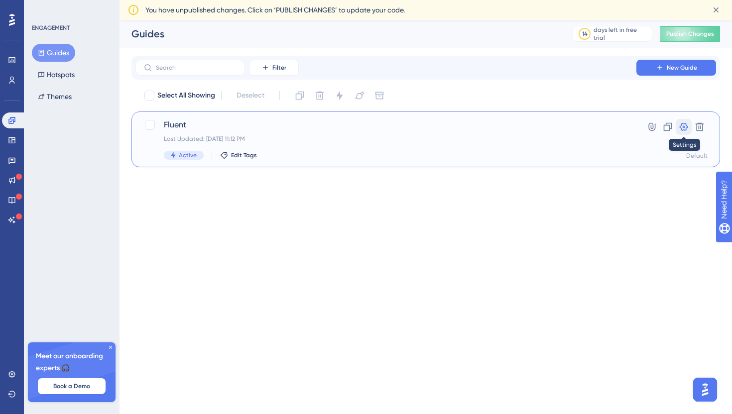
click at [686, 128] on icon at bounding box center [683, 127] width 10 height 10
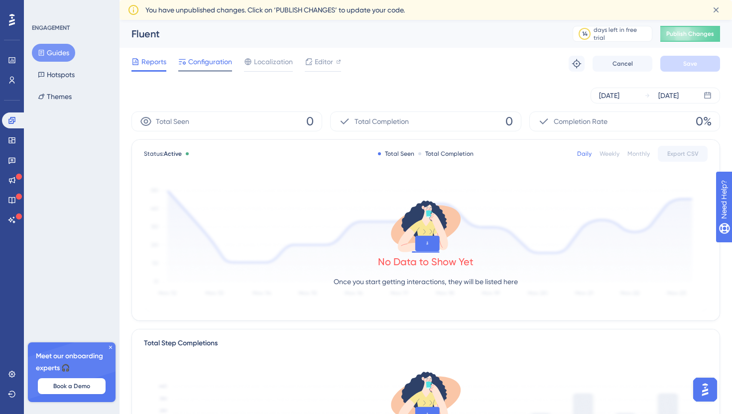
click at [215, 62] on span "Configuration" at bounding box center [210, 62] width 44 height 12
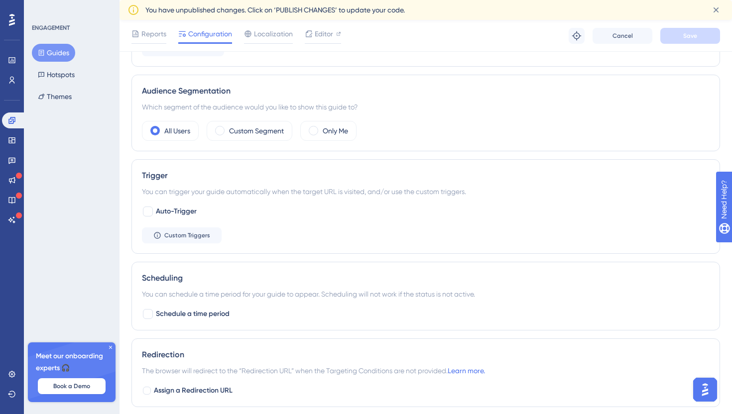
scroll to position [265, 0]
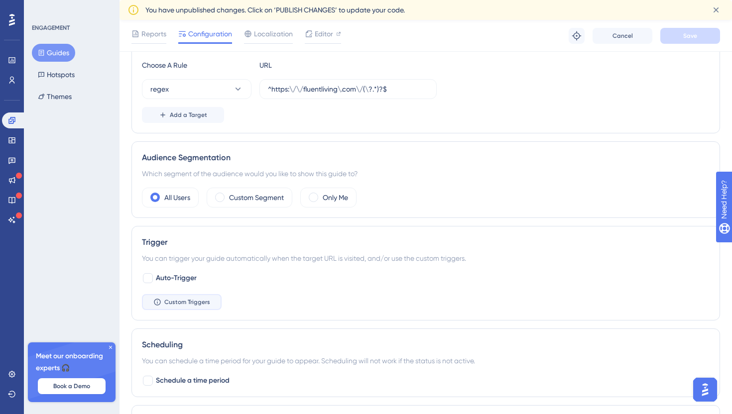
click at [211, 300] on button "Custom Triggers" at bounding box center [182, 302] width 80 height 16
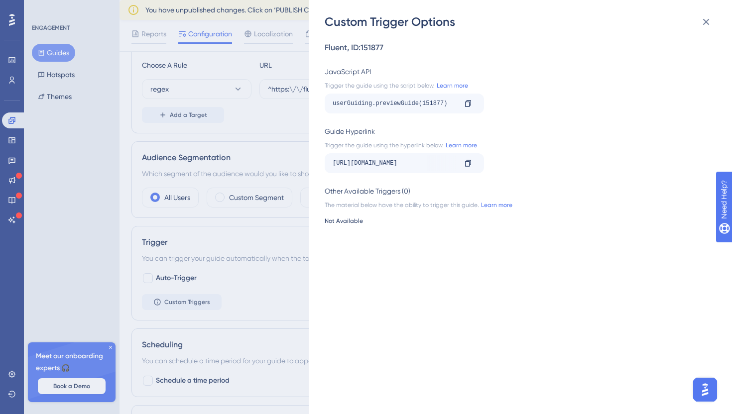
click at [250, 70] on div "Custom Trigger Options Fluent , ID: 151877 JavaScript API Trigger the guide usi…" at bounding box center [366, 207] width 732 height 414
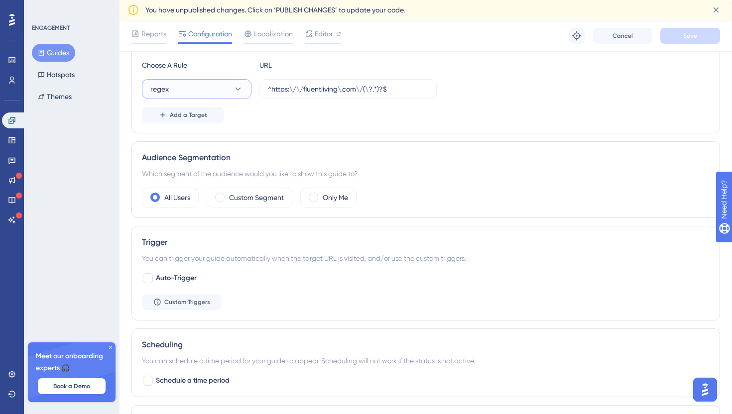
click at [241, 83] on button "regex" at bounding box center [197, 89] width 110 height 20
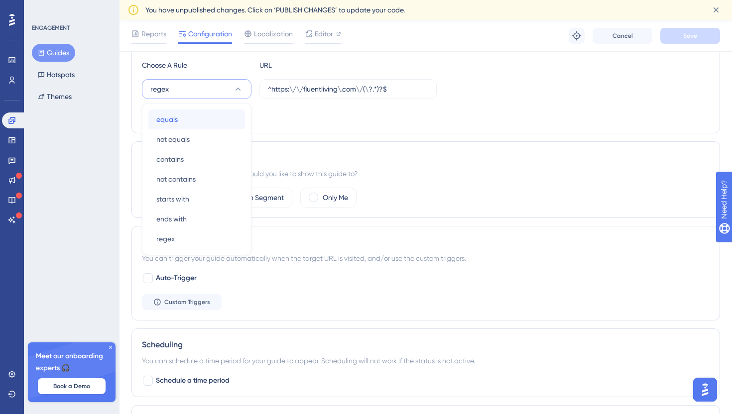
click at [218, 116] on div "equals equals" at bounding box center [196, 120] width 81 height 20
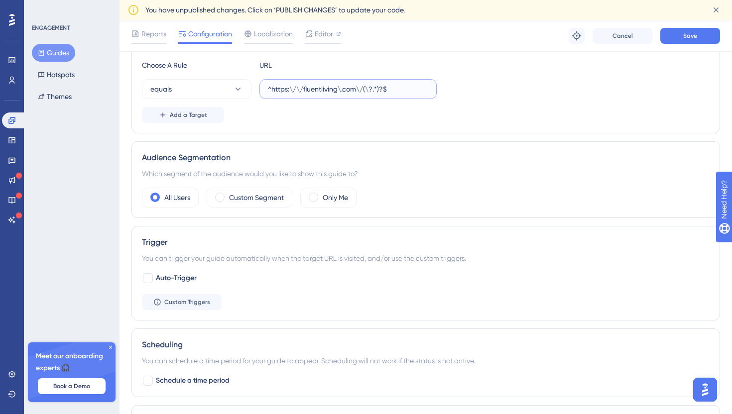
click at [300, 88] on input "^https:\/\/fluentliving\.com\/(\?.*)?$" at bounding box center [348, 89] width 160 height 11
paste input "https://fluentliving.com/"
type input "https://fluentliving.com/"
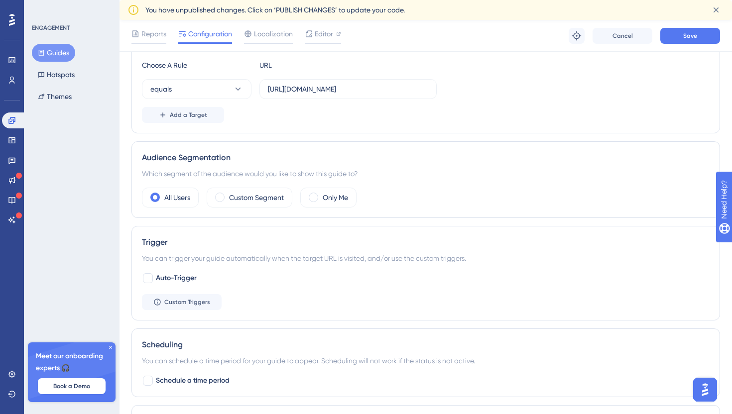
click at [354, 119] on div "Add a Target" at bounding box center [425, 115] width 567 height 16
click at [687, 39] on span "Save" at bounding box center [690, 36] width 14 height 8
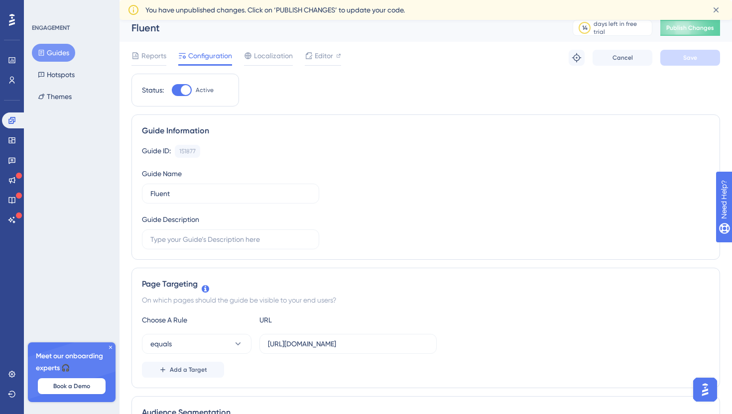
scroll to position [0, 0]
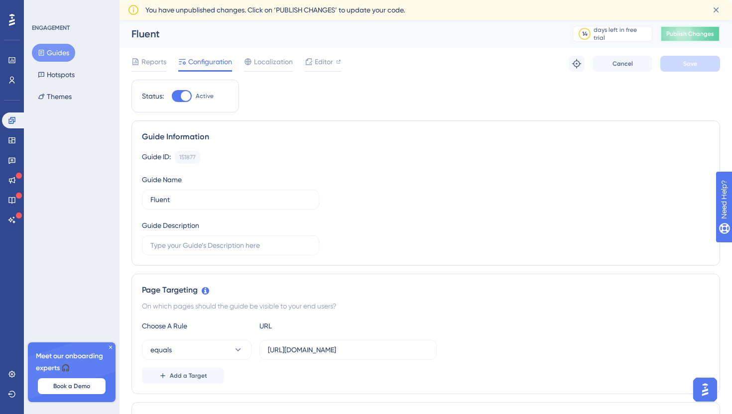
click at [681, 29] on button "Publish Changes" at bounding box center [690, 34] width 60 height 16
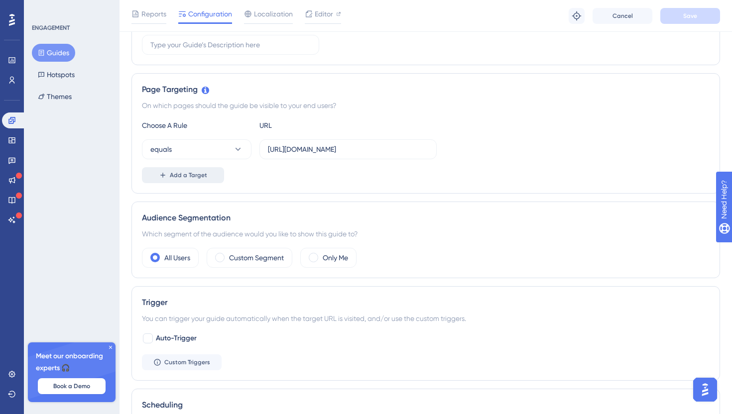
scroll to position [247, 0]
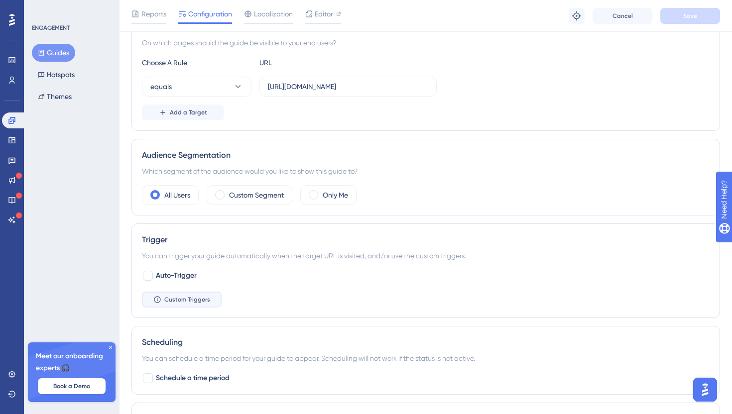
click at [195, 296] on span "Custom Triggers" at bounding box center [187, 300] width 46 height 8
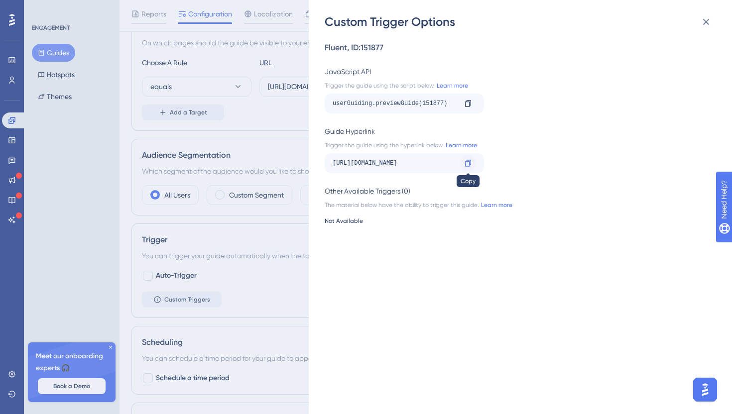
click at [473, 161] on div at bounding box center [468, 163] width 16 height 16
click at [450, 83] on link "Learn more" at bounding box center [451, 86] width 33 height 8
click at [254, 66] on div "Custom Trigger Options Fluent , ID: 151877 JavaScript API Trigger the guide usi…" at bounding box center [366, 207] width 732 height 414
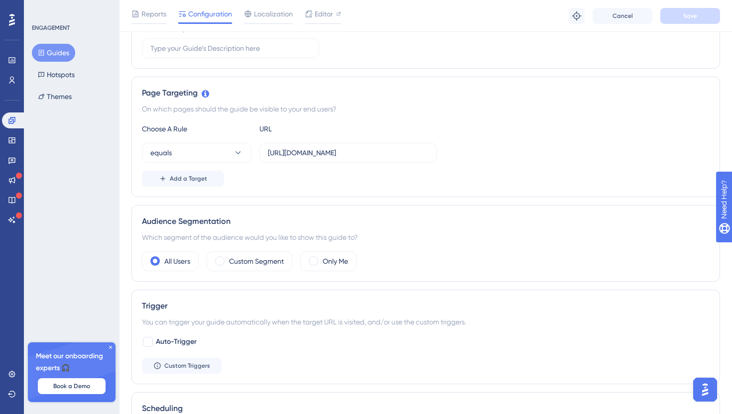
scroll to position [162, 0]
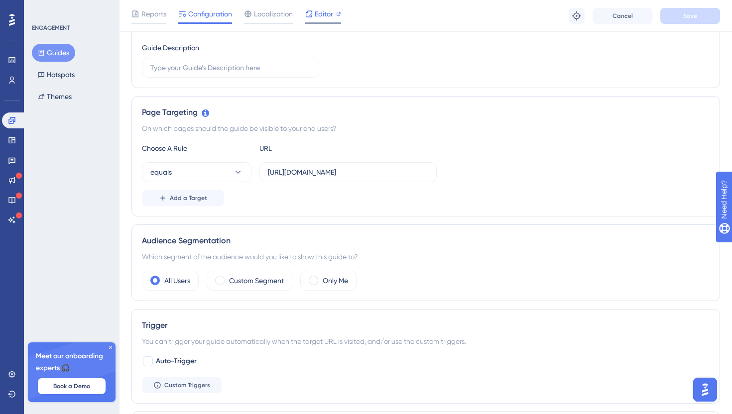
click at [329, 12] on span "Editor" at bounding box center [324, 14] width 18 height 12
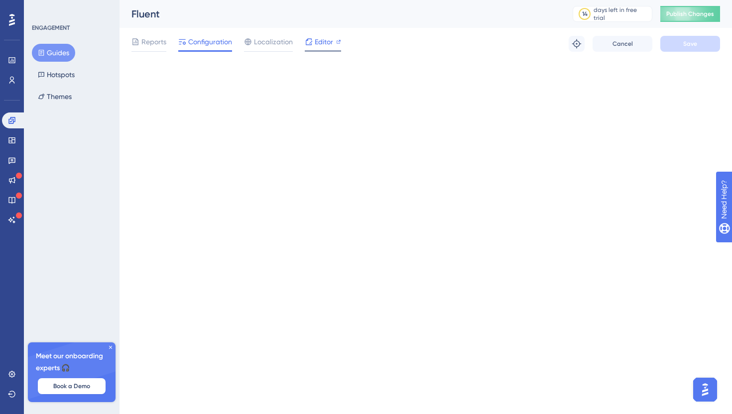
scroll to position [0, 0]
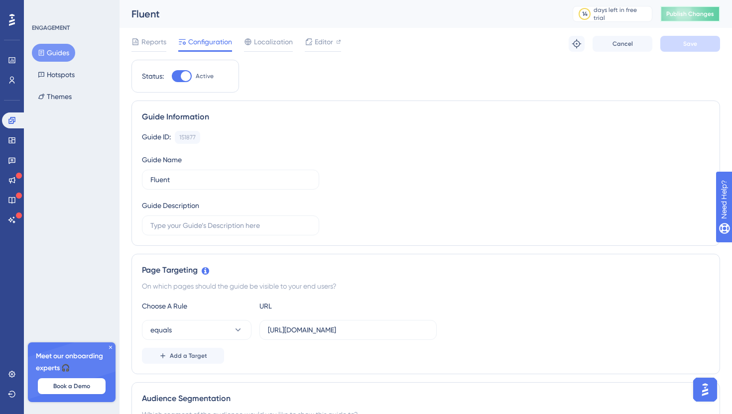
click at [676, 10] on span "Publish Changes" at bounding box center [690, 14] width 48 height 8
click at [322, 44] on span "Editor" at bounding box center [324, 42] width 18 height 12
